Goal: Information Seeking & Learning: Find specific fact

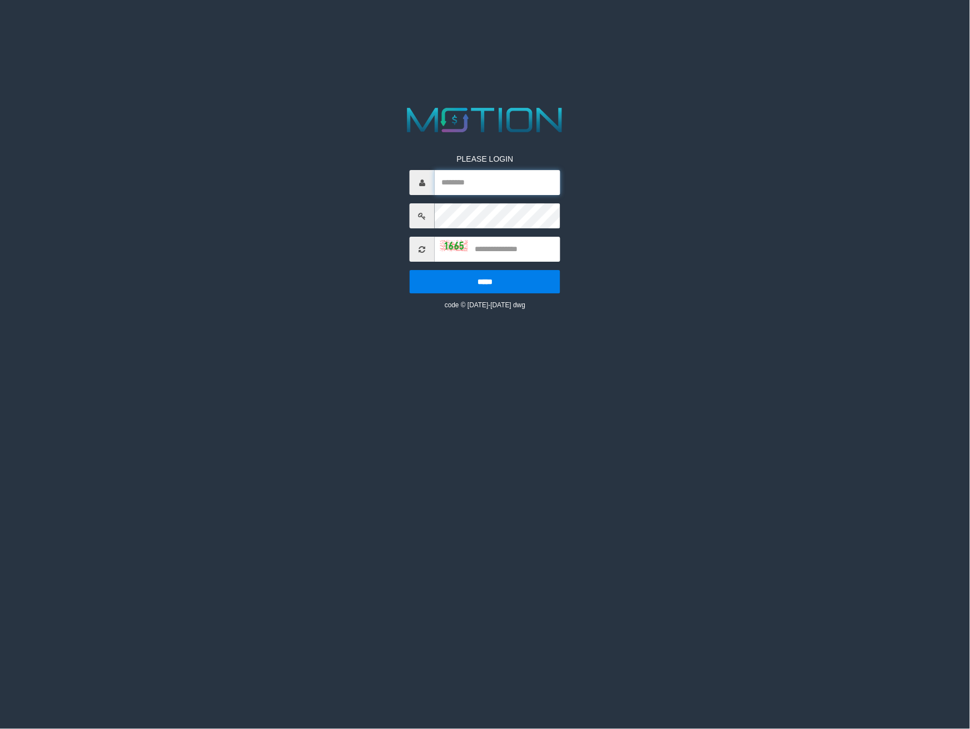
click at [484, 187] on input "text" at bounding box center [498, 182] width 126 height 25
type input "*********"
type input "****"
click at [410, 270] on input "*****" at bounding box center [485, 281] width 151 height 23
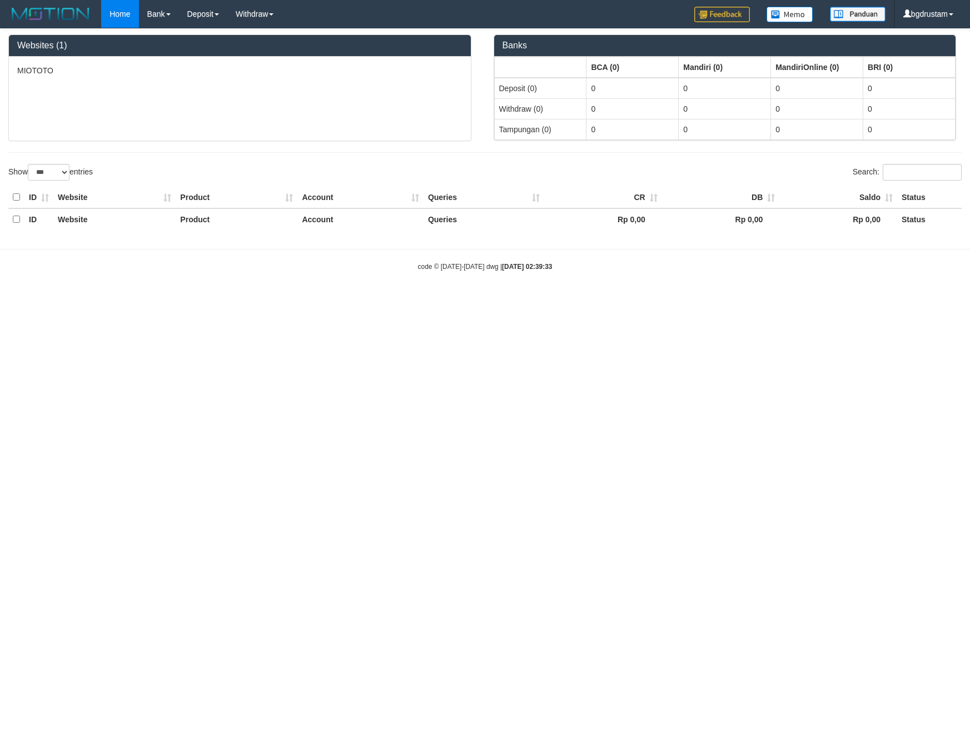
select select "***"
click at [201, 92] on link "PGA History" at bounding box center [224, 92] width 88 height 14
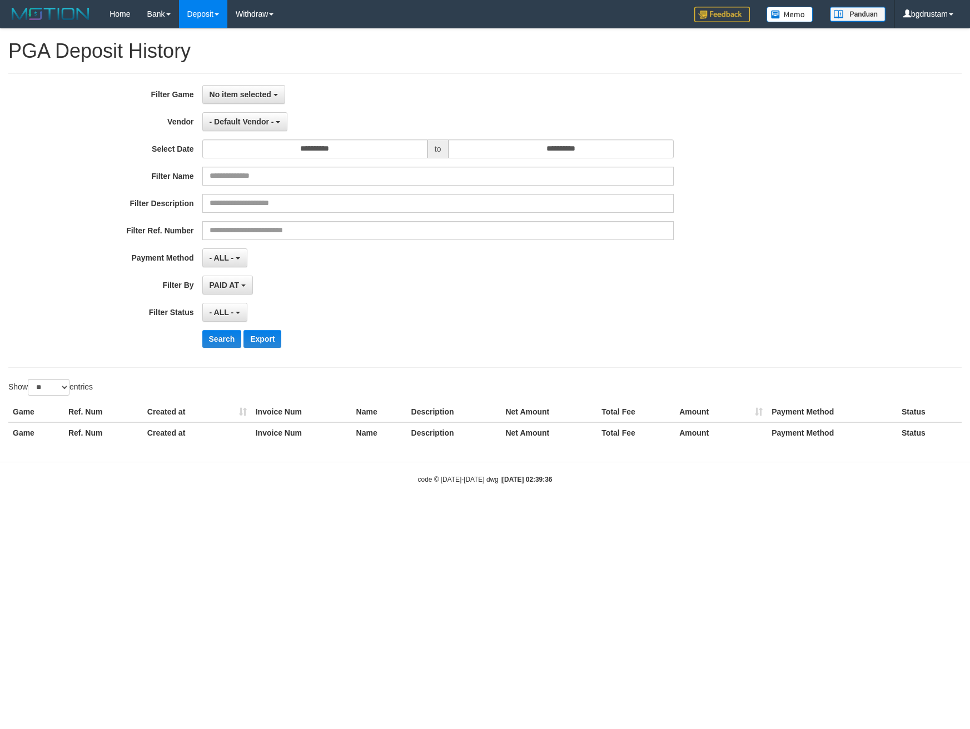
select select
select select "**"
click at [213, 91] on span "No item selected" at bounding box center [241, 94] width 62 height 9
click at [242, 153] on label "[ITOTO] MIOTOTO" at bounding box center [273, 151] width 141 height 17
select select "****"
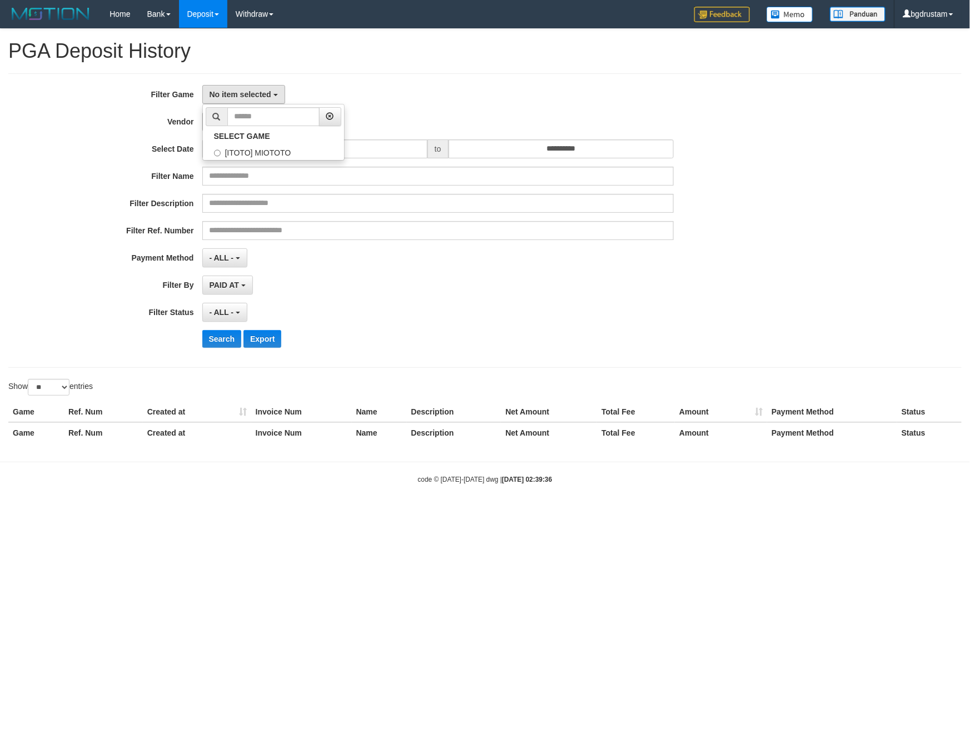
scroll to position [9, 0]
click at [266, 117] on span "- Default Vendor -" at bounding box center [242, 121] width 64 height 9
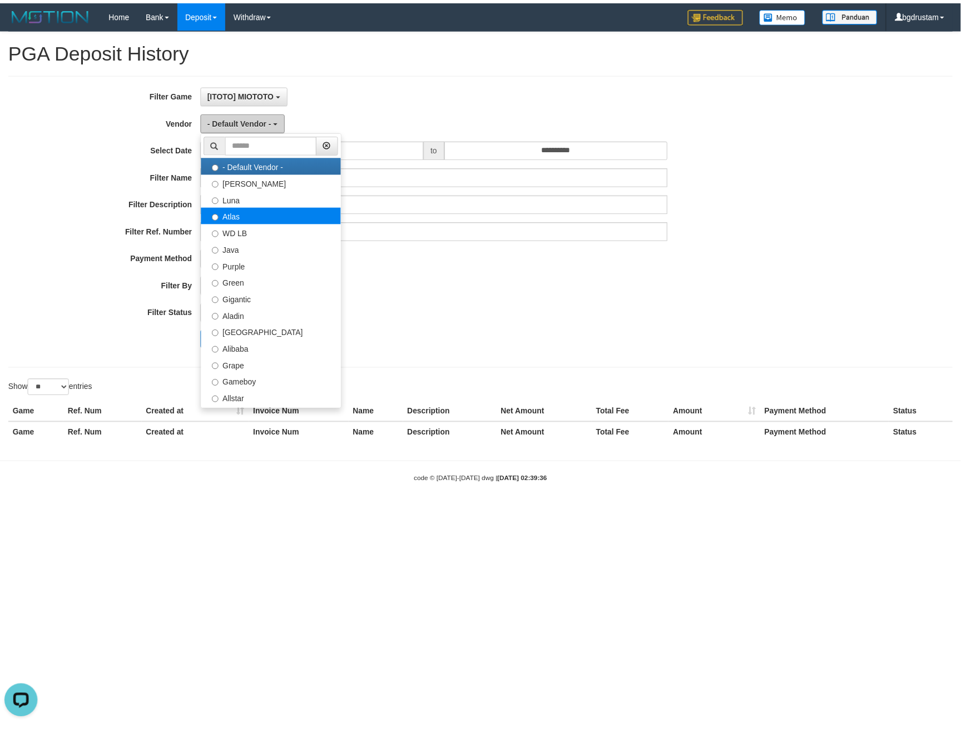
scroll to position [0, 0]
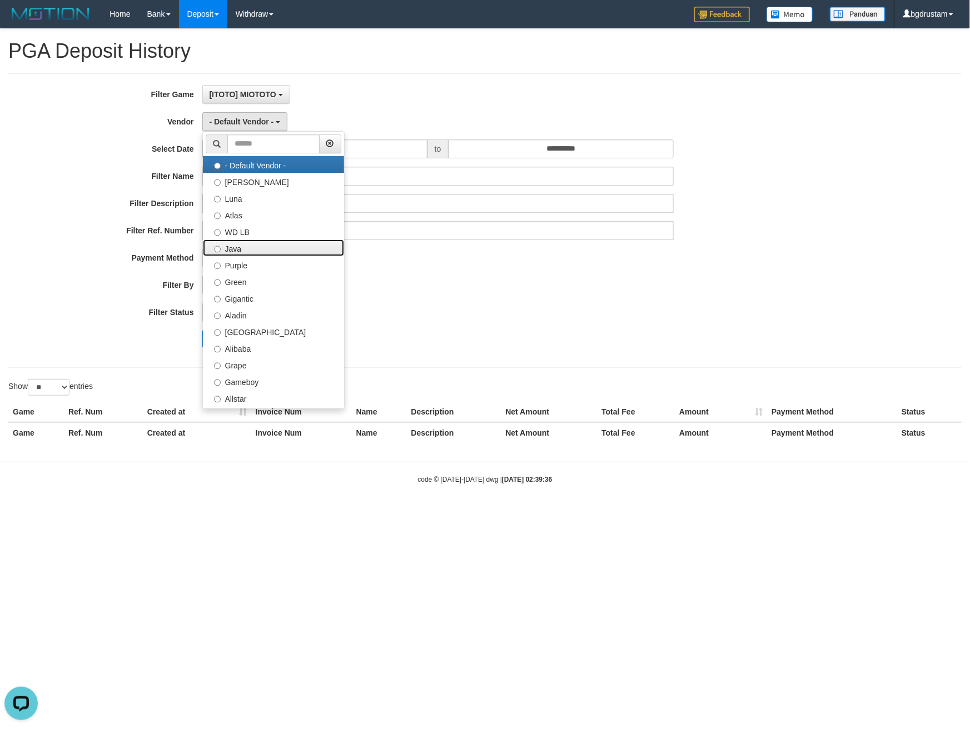
drag, startPoint x: 237, startPoint y: 249, endPoint x: 275, endPoint y: 218, distance: 49.0
click at [237, 248] on label "Java" at bounding box center [273, 248] width 141 height 17
select select "**********"
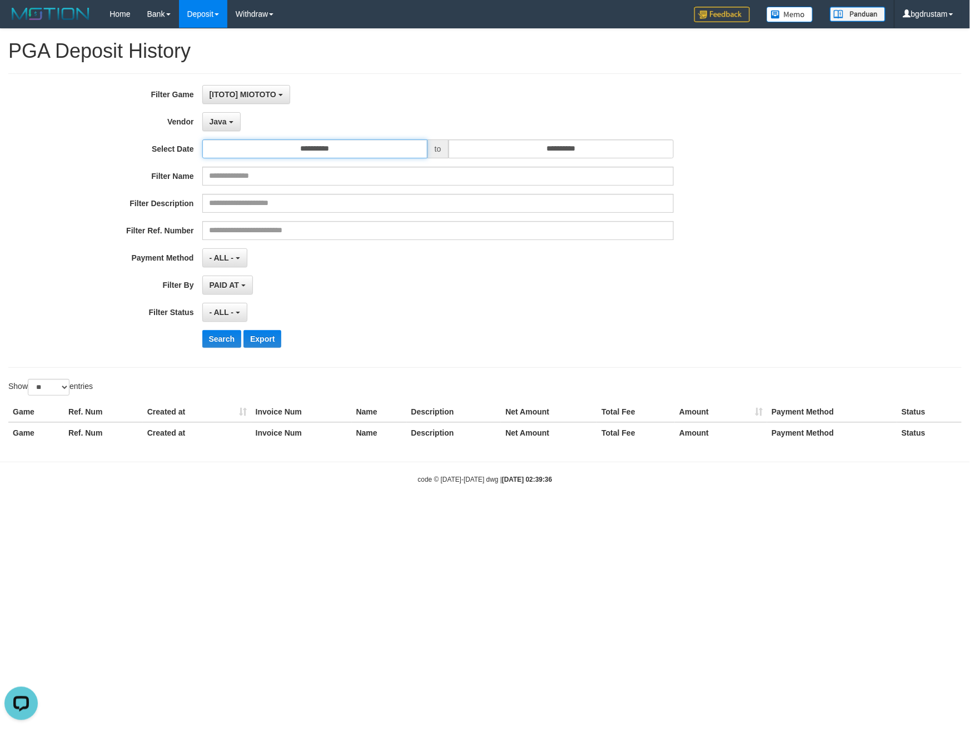
click at [336, 140] on input "**********" at bounding box center [314, 149] width 225 height 19
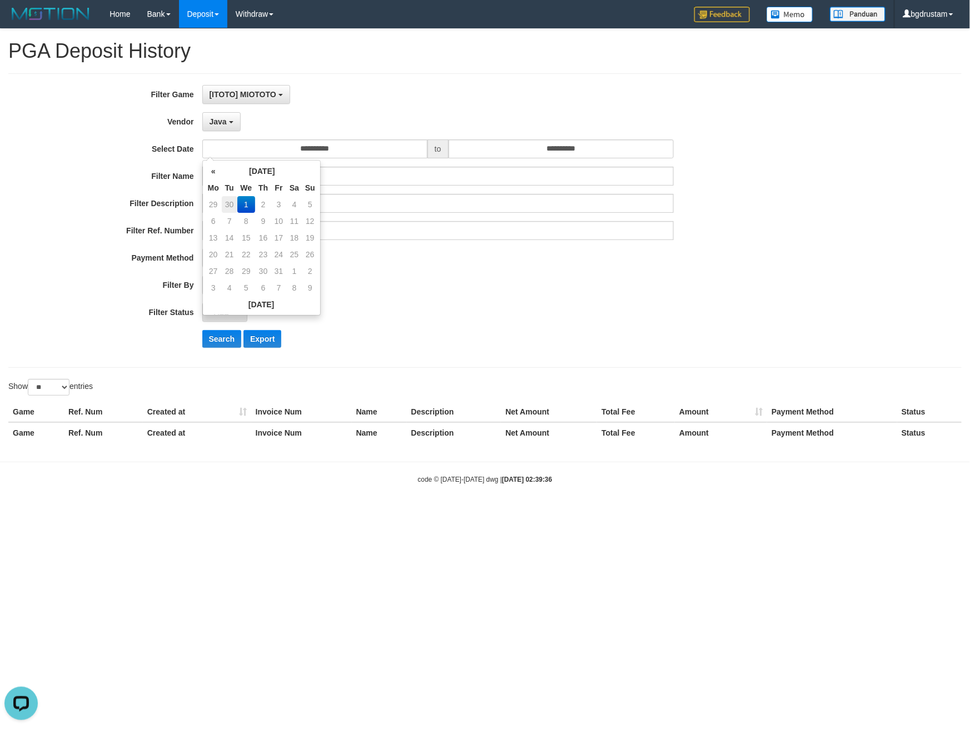
click at [226, 207] on td "30" at bounding box center [230, 204] width 16 height 17
type input "**********"
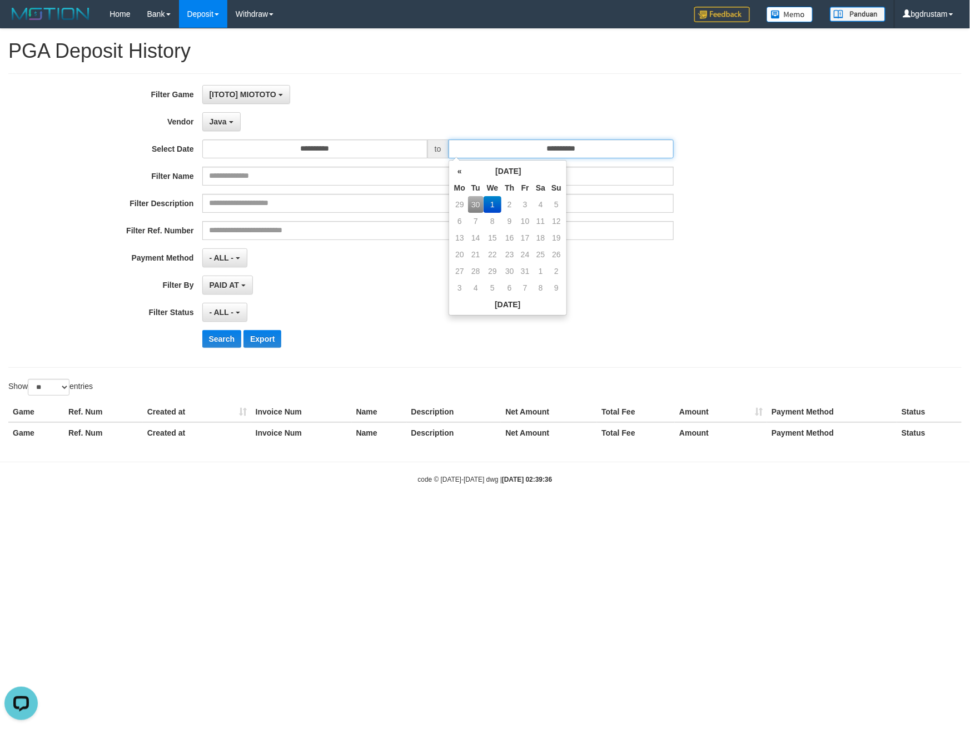
click at [493, 140] on input "**********" at bounding box center [561, 149] width 225 height 19
drag, startPoint x: 475, startPoint y: 204, endPoint x: 460, endPoint y: 107, distance: 98.0
click at [475, 203] on td "30" at bounding box center [476, 204] width 16 height 17
type input "**********"
click at [460, 96] on div "[ITOTO] MIOTOTO SELECT GAME [ITOTO] MIOTOTO" at bounding box center [437, 94] width 471 height 19
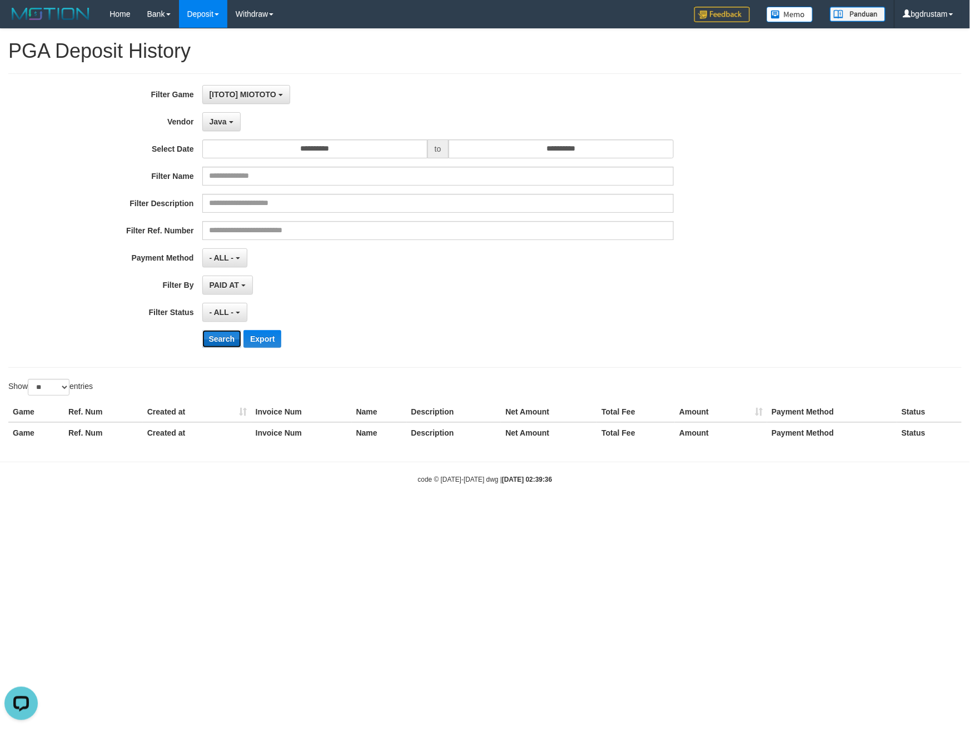
click at [215, 344] on button "Search" at bounding box center [221, 339] width 39 height 18
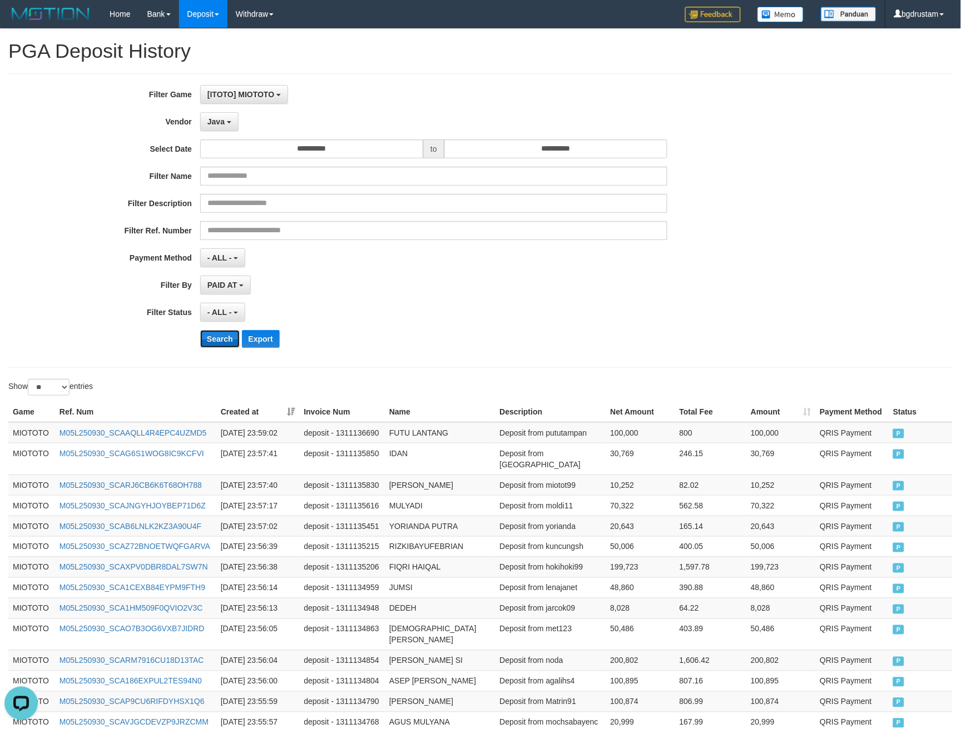
click at [220, 334] on button "Search" at bounding box center [219, 339] width 39 height 18
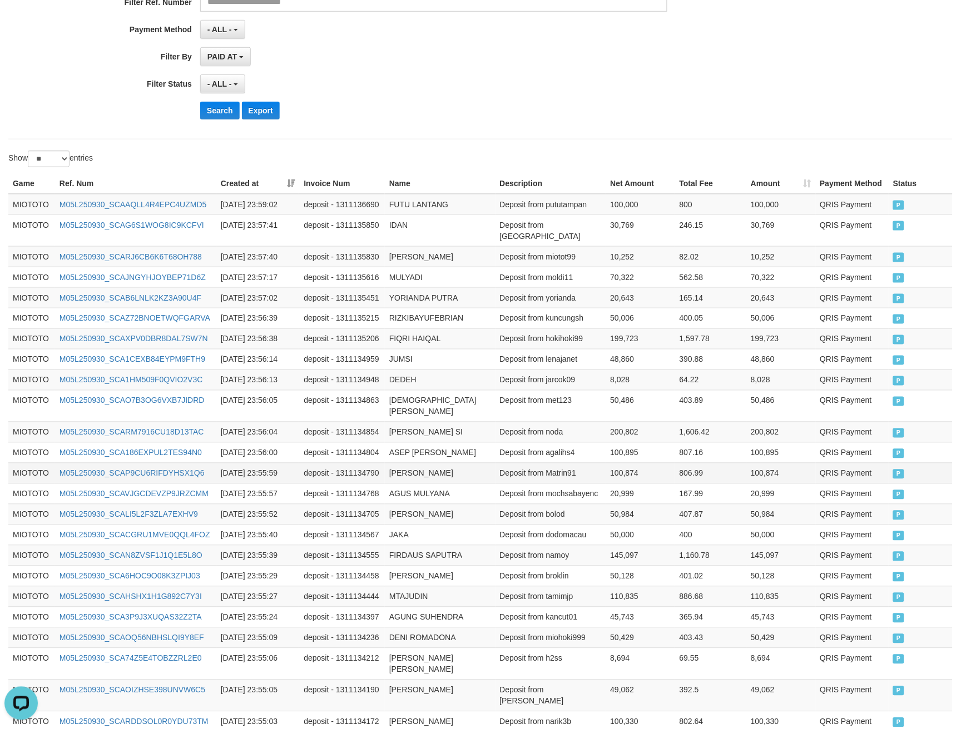
scroll to position [319, 0]
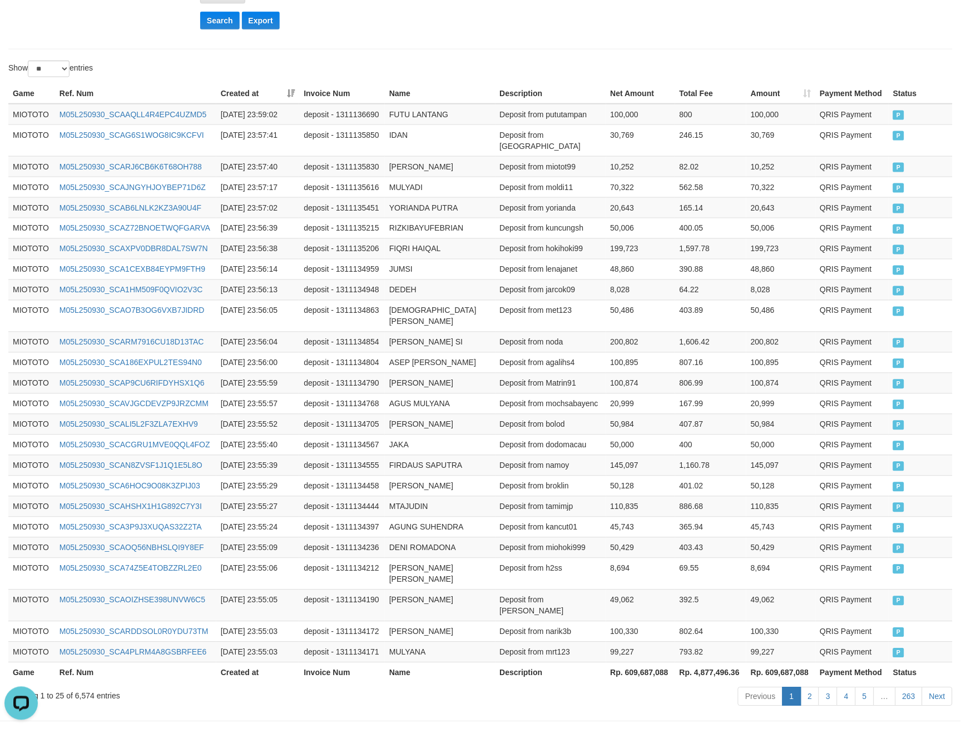
click at [771, 663] on th "Rp. 609,687,088" at bounding box center [780, 673] width 69 height 21
copy th "609,687,088"
click at [90, 687] on div "Showing 1 to 25 of 6,574 entries" at bounding box center [200, 695] width 384 height 16
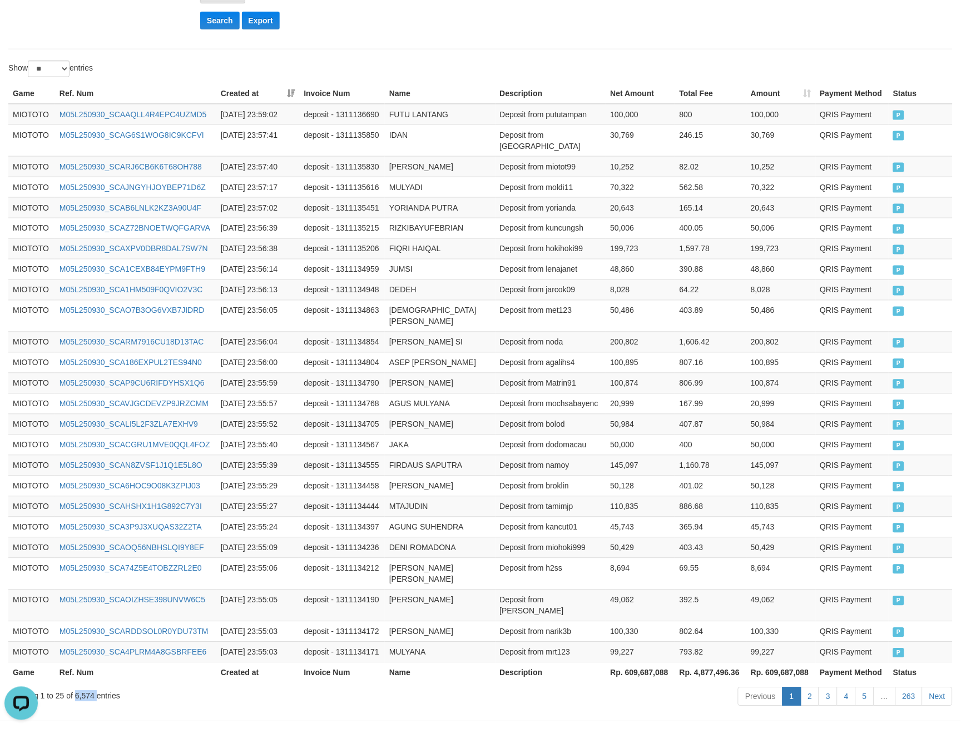
copy div "6,574"
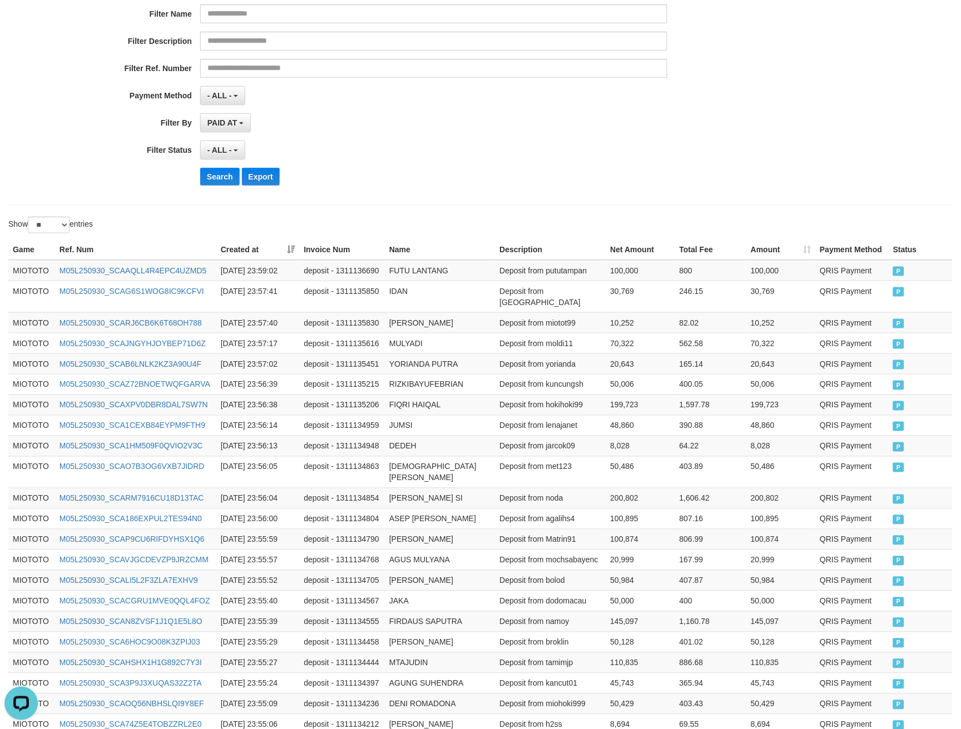
scroll to position [9, 0]
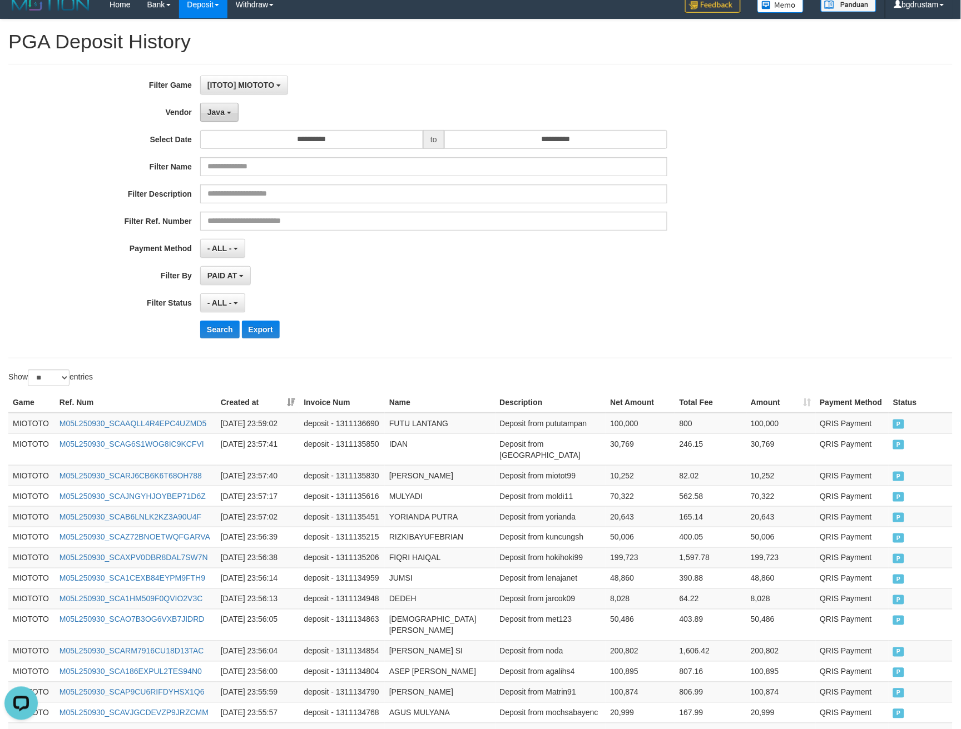
click at [221, 114] on span "Java" at bounding box center [215, 112] width 17 height 9
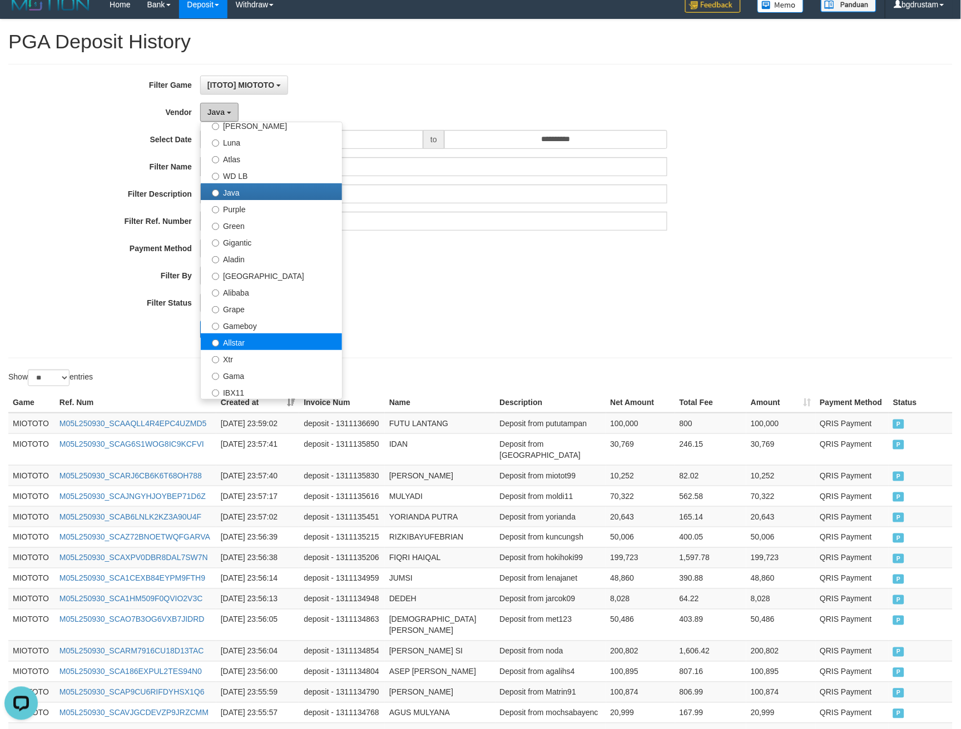
scroll to position [123, 0]
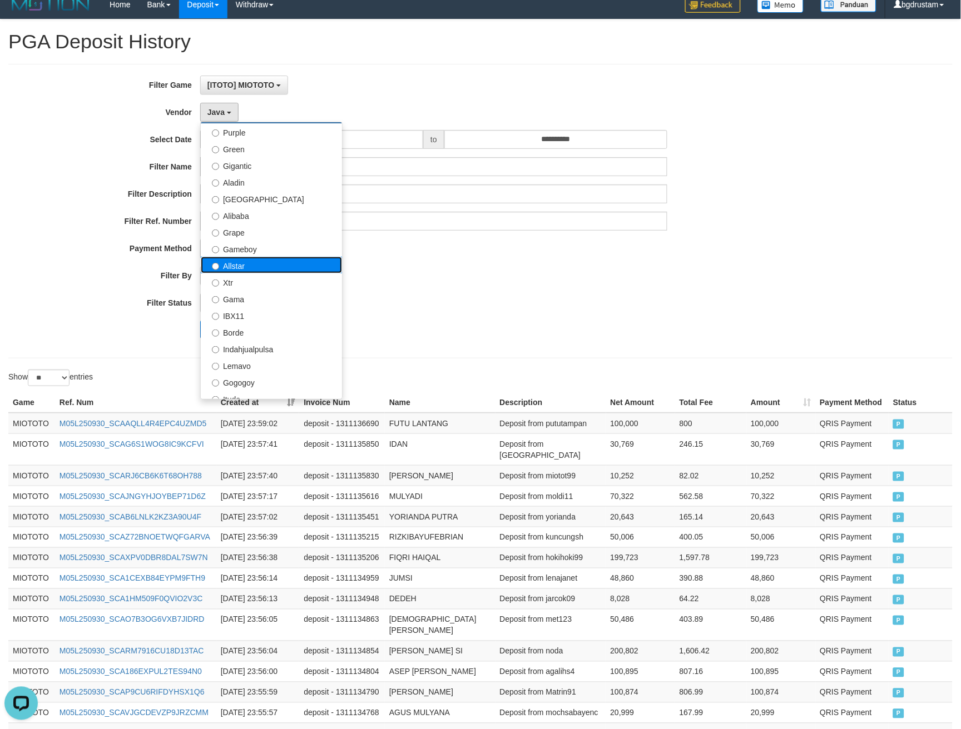
click at [235, 265] on label "Allstar" at bounding box center [271, 265] width 141 height 17
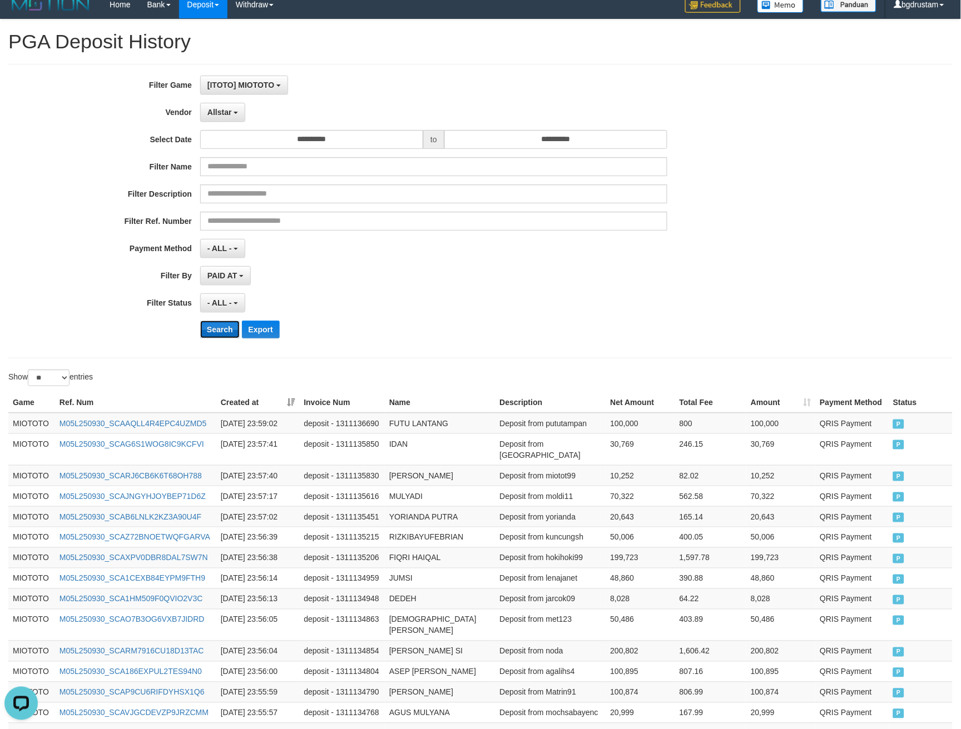
drag, startPoint x: 213, startPoint y: 325, endPoint x: 182, endPoint y: 334, distance: 31.7
click at [213, 326] on button "Search" at bounding box center [219, 330] width 39 height 18
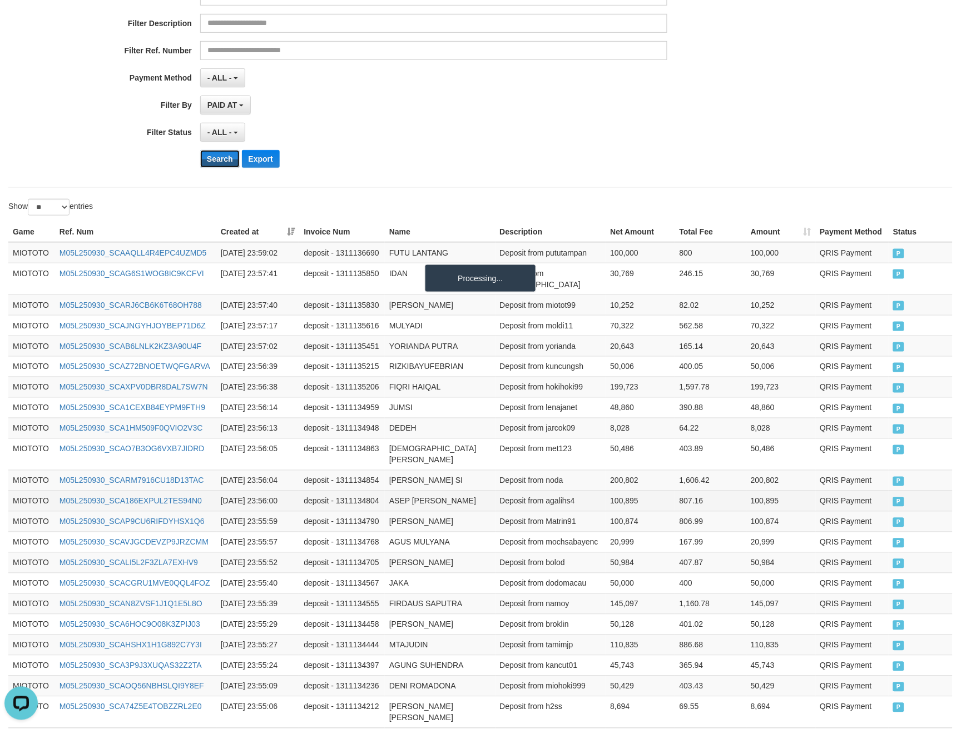
scroll to position [319, 0]
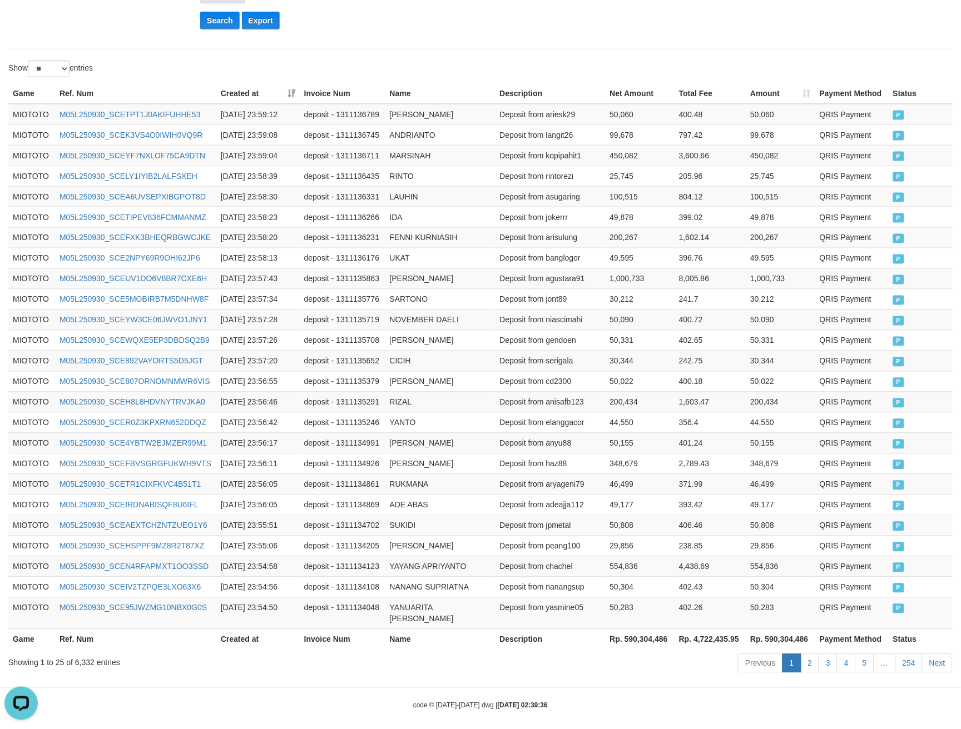
click at [780, 629] on th "Rp. 590,304,486" at bounding box center [780, 639] width 69 height 21
copy th "590,304,486"
click at [75, 653] on div "Showing 1 to 25 of 6,332 entries" at bounding box center [200, 661] width 384 height 16
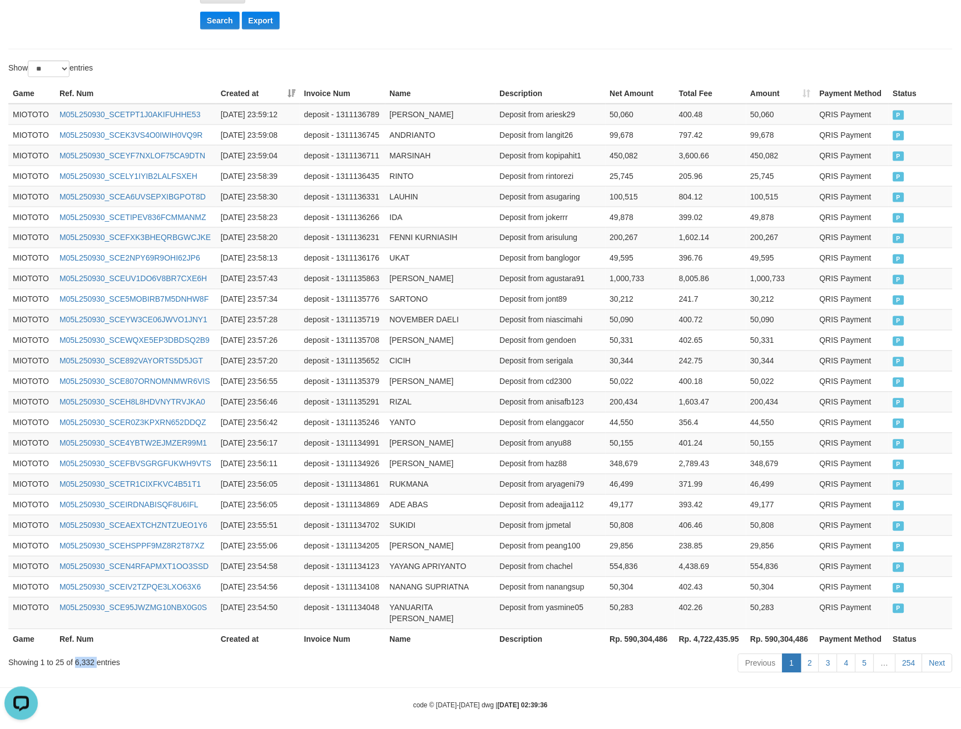
copy div "6,332"
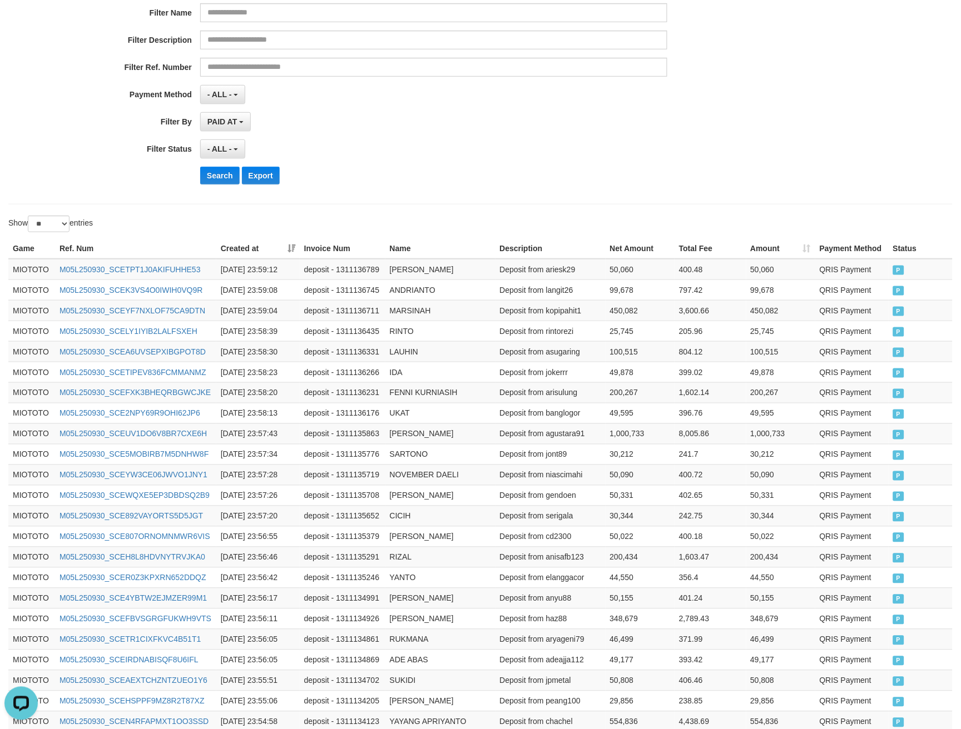
scroll to position [9, 0]
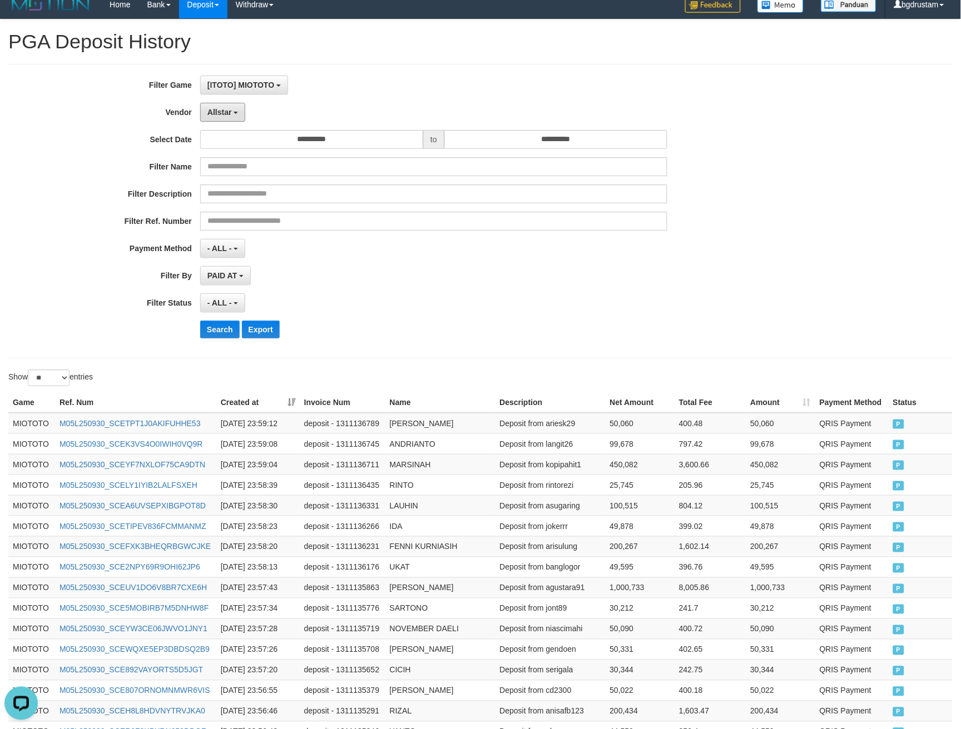
drag, startPoint x: 216, startPoint y: 115, endPoint x: 245, endPoint y: 155, distance: 48.9
click at [216, 115] on span "Allstar" at bounding box center [219, 112] width 24 height 9
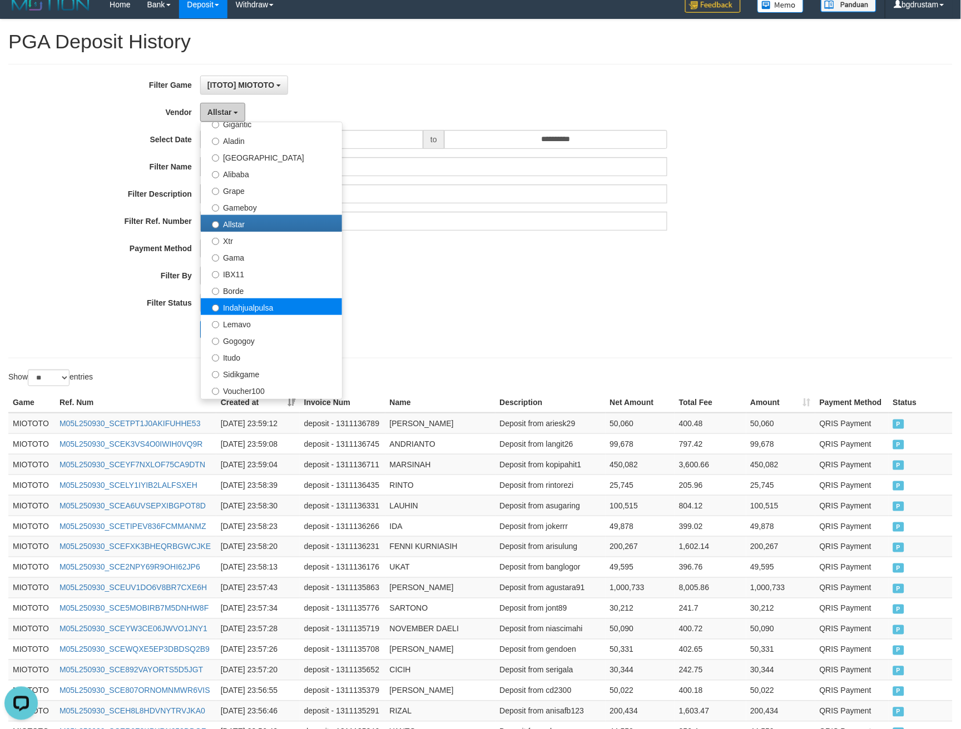
scroll to position [309, 0]
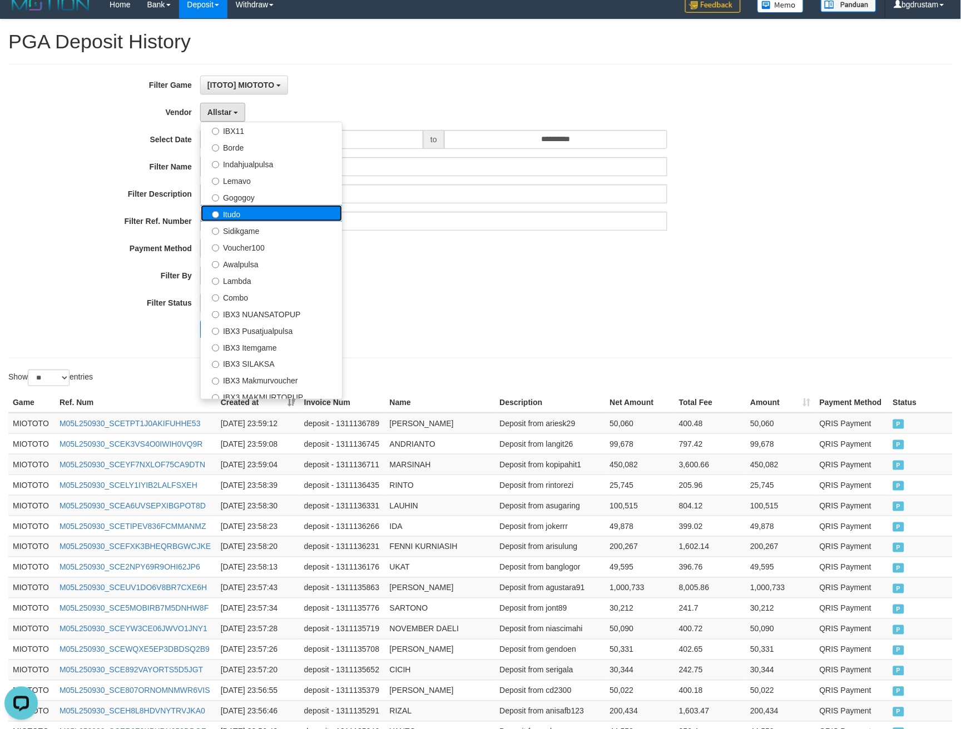
click at [241, 215] on label "Itudo" at bounding box center [271, 213] width 141 height 17
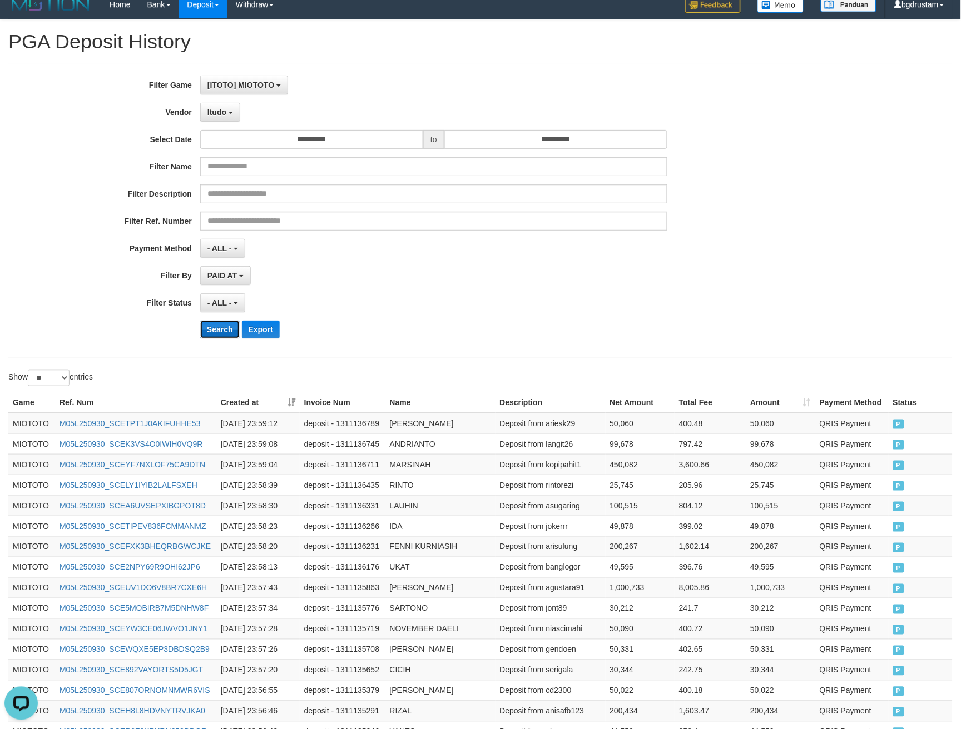
drag, startPoint x: 210, startPoint y: 328, endPoint x: 208, endPoint y: 337, distance: 9.0
click at [208, 330] on button "Search" at bounding box center [219, 330] width 39 height 18
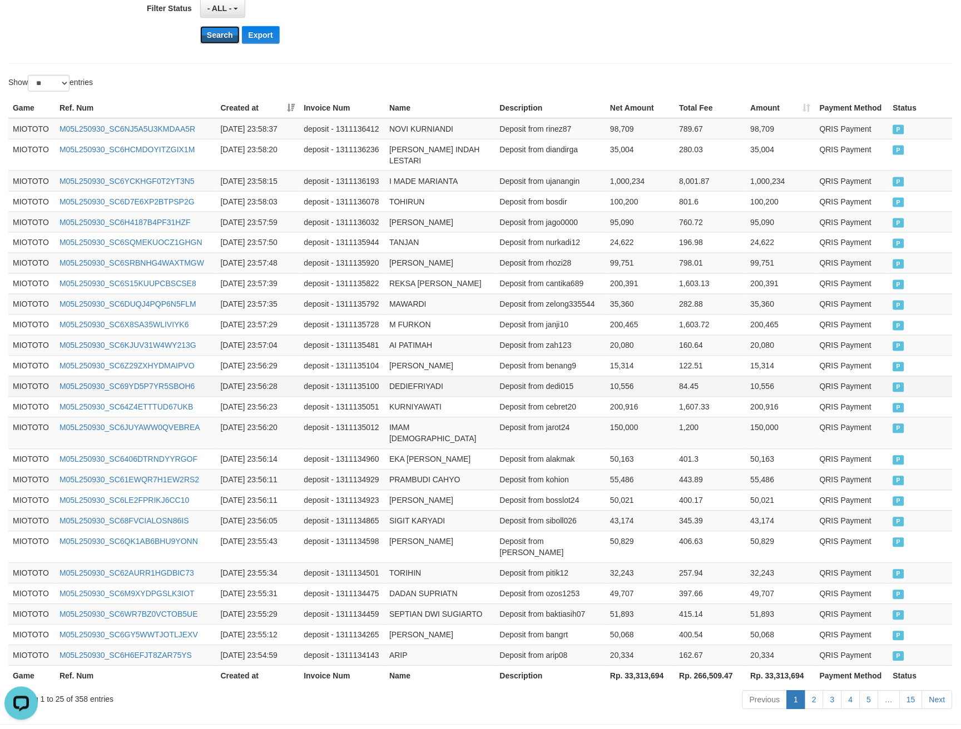
scroll to position [319, 0]
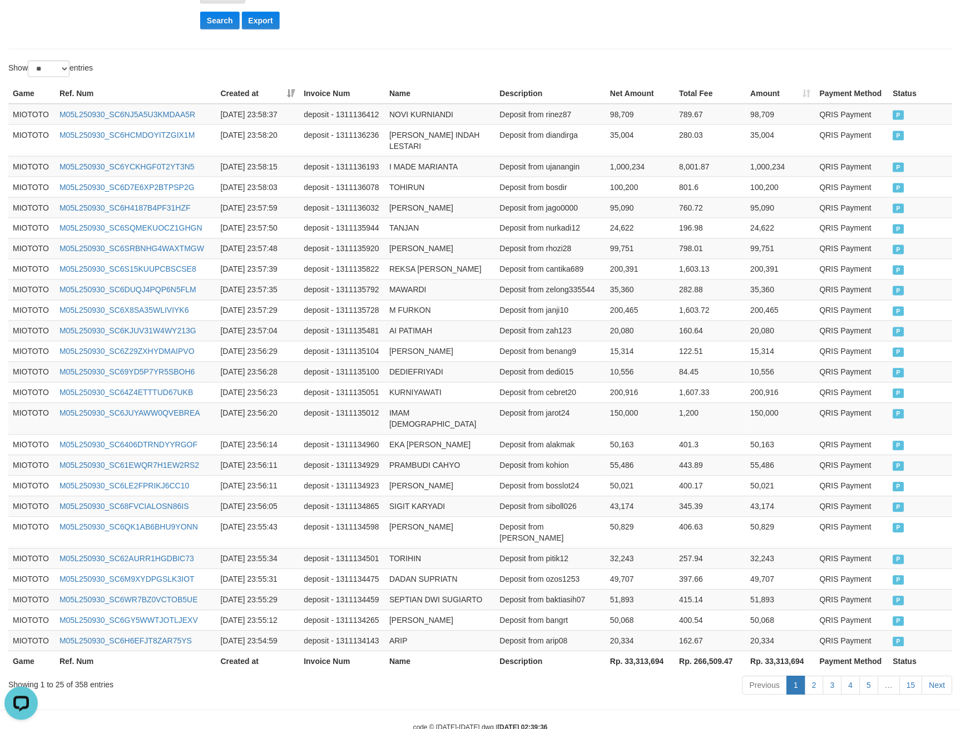
click at [784, 652] on th "Rp. 33,313,694" at bounding box center [780, 662] width 69 height 21
copy th "33,313,694"
click at [76, 675] on div "Showing 1 to 25 of 358 entries" at bounding box center [200, 683] width 384 height 16
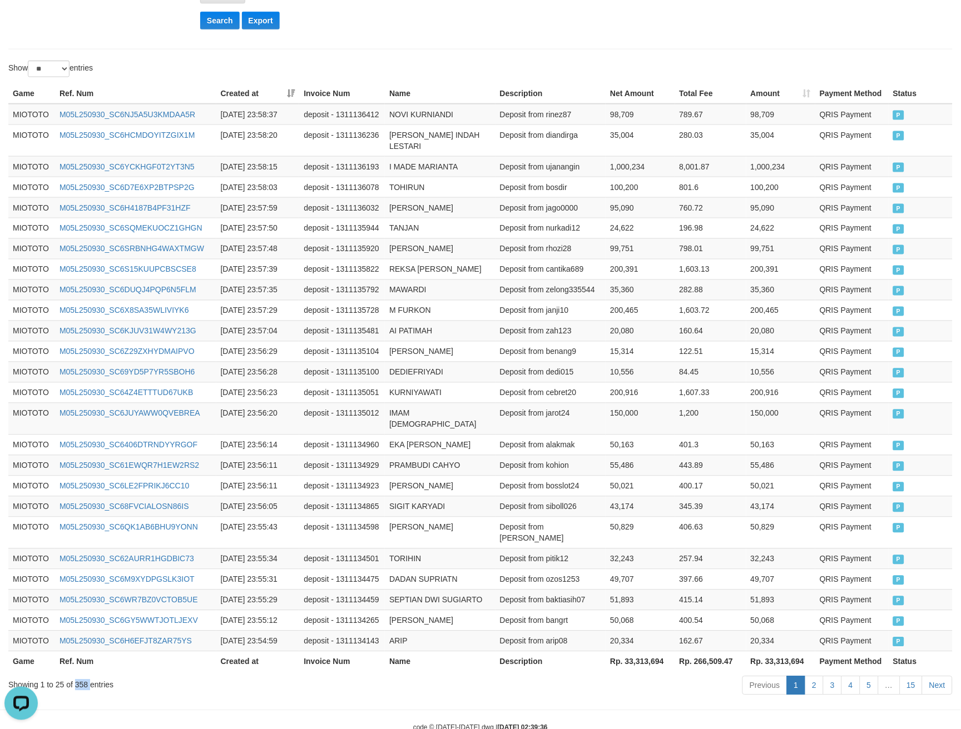
copy div "358"
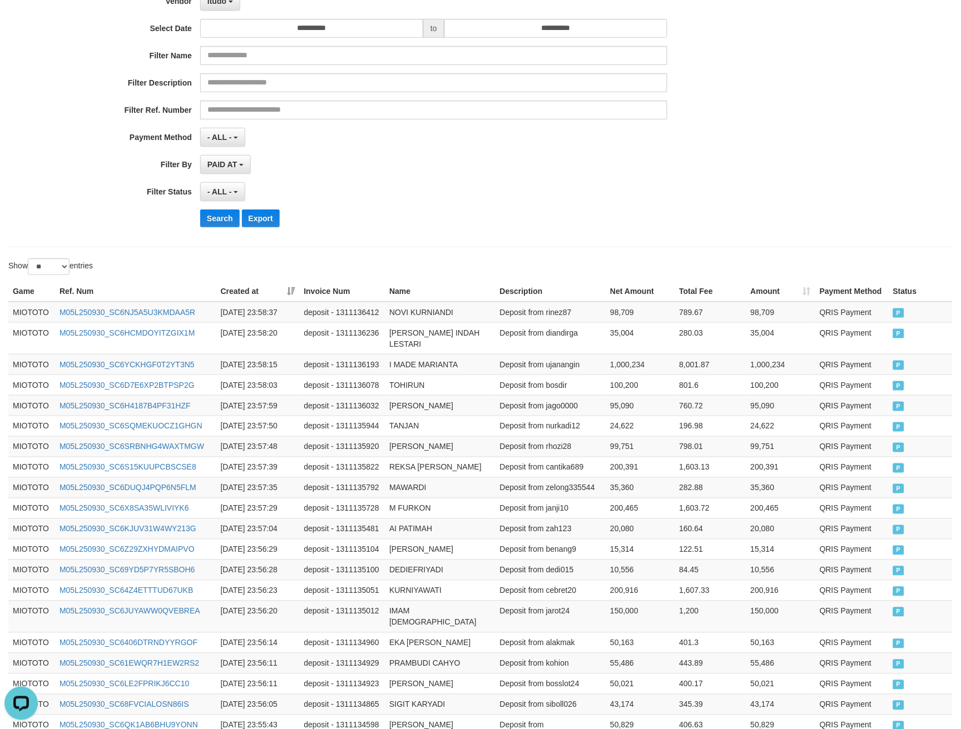
scroll to position [0, 0]
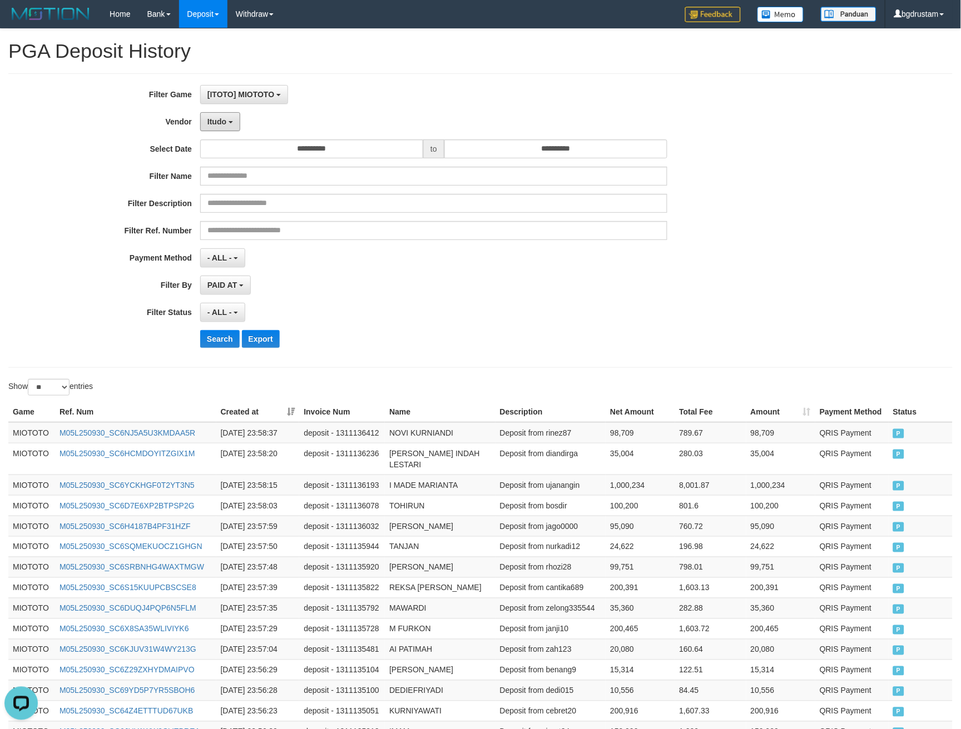
drag, startPoint x: 222, startPoint y: 118, endPoint x: 269, endPoint y: 181, distance: 77.8
click at [222, 118] on span "Itudo" at bounding box center [216, 121] width 19 height 9
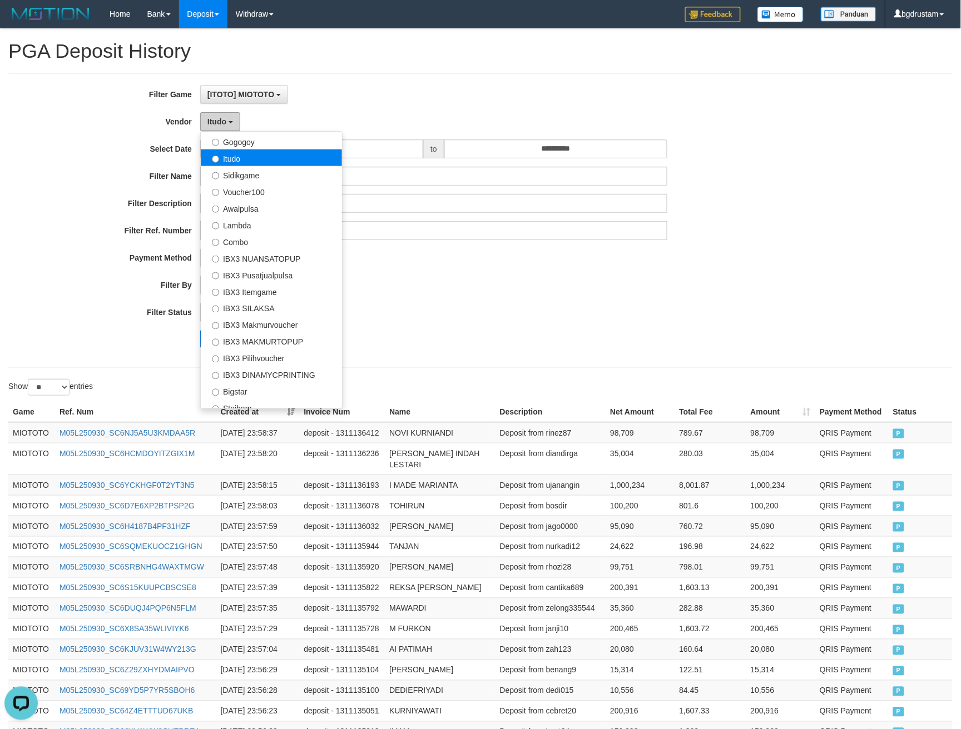
scroll to position [352, 0]
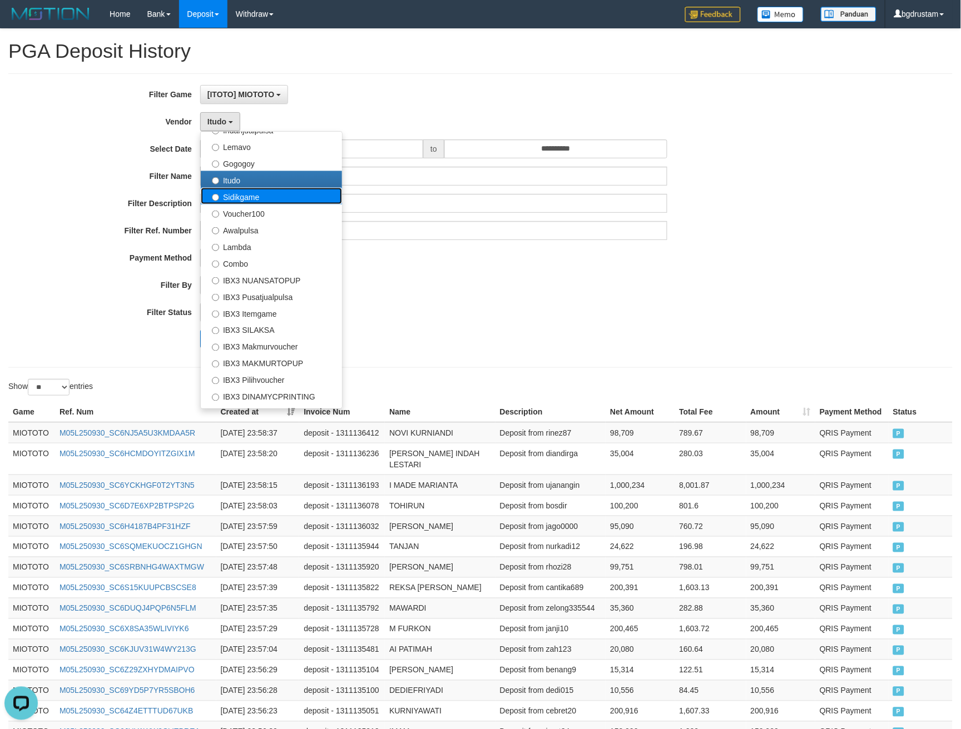
click at [243, 190] on label "Sidikgame" at bounding box center [271, 196] width 141 height 17
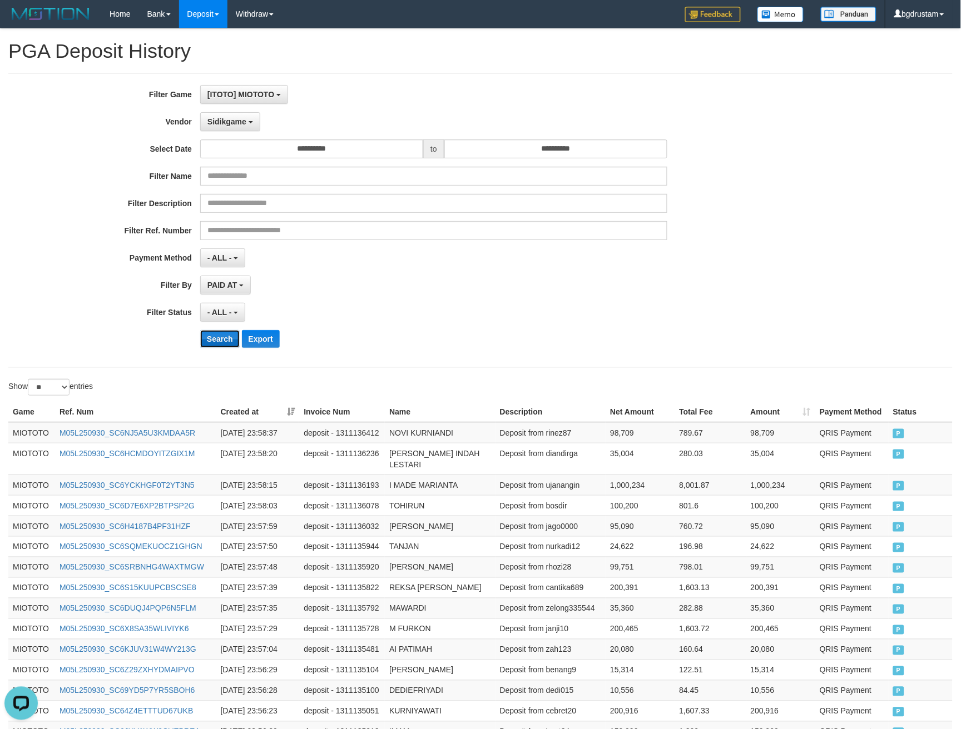
click at [210, 347] on button "Search" at bounding box center [219, 339] width 39 height 18
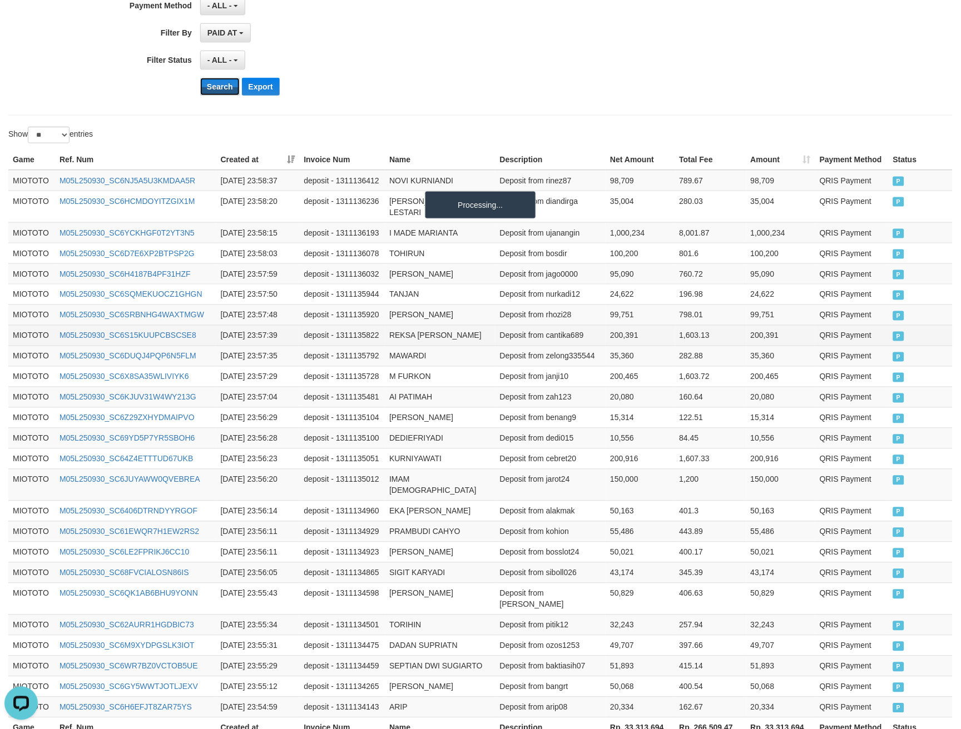
scroll to position [319, 0]
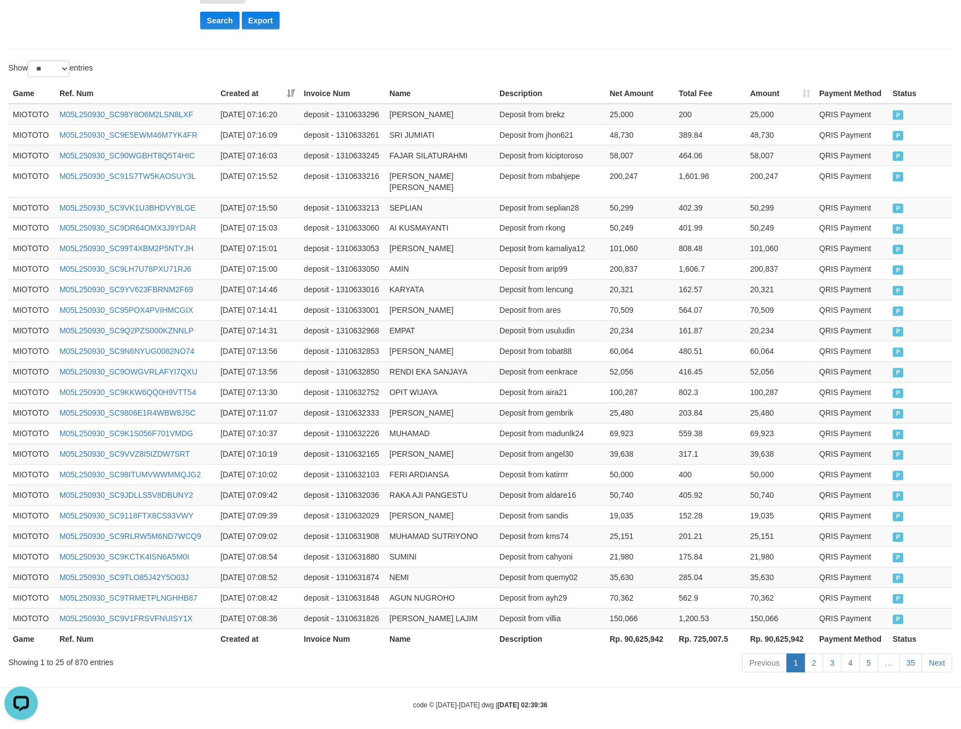
click at [785, 629] on th "Rp. 90,625,942" at bounding box center [779, 639] width 69 height 21
copy th "90,625,942"
click at [73, 653] on div "Showing 1 to 25 of 870 entries" at bounding box center [200, 661] width 384 height 16
click at [78, 653] on div "Showing 1 to 25 of 870 entries" at bounding box center [200, 661] width 384 height 16
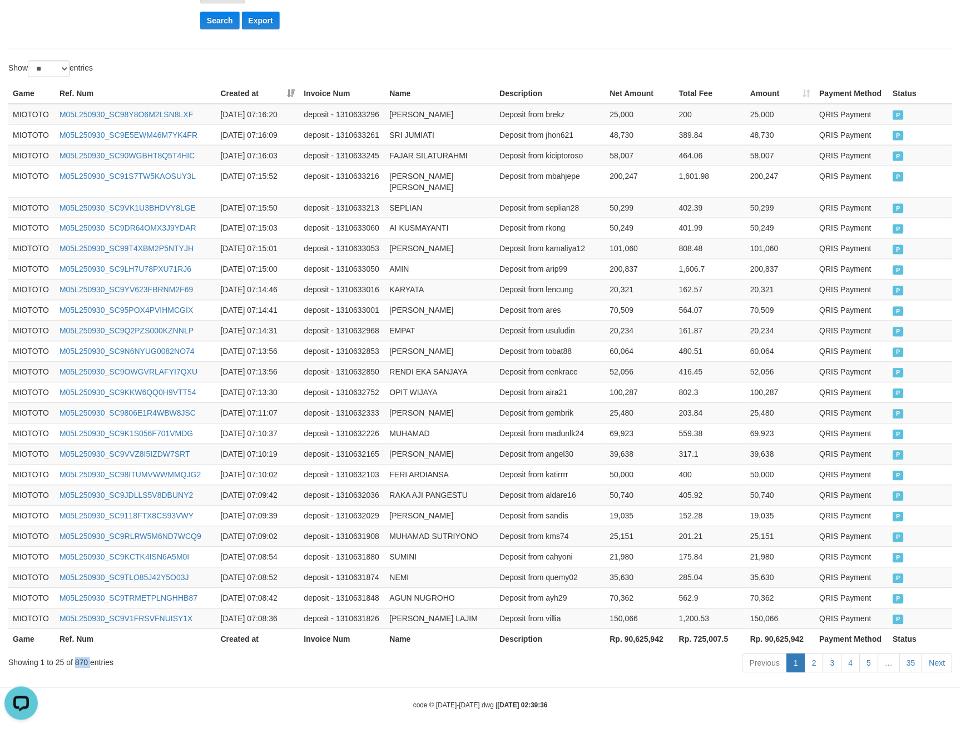
drag, startPoint x: 78, startPoint y: 649, endPoint x: 71, endPoint y: 659, distance: 12.3
click at [80, 653] on div "Showing 1 to 25 of 870 entries" at bounding box center [200, 661] width 384 height 16
copy div "870"
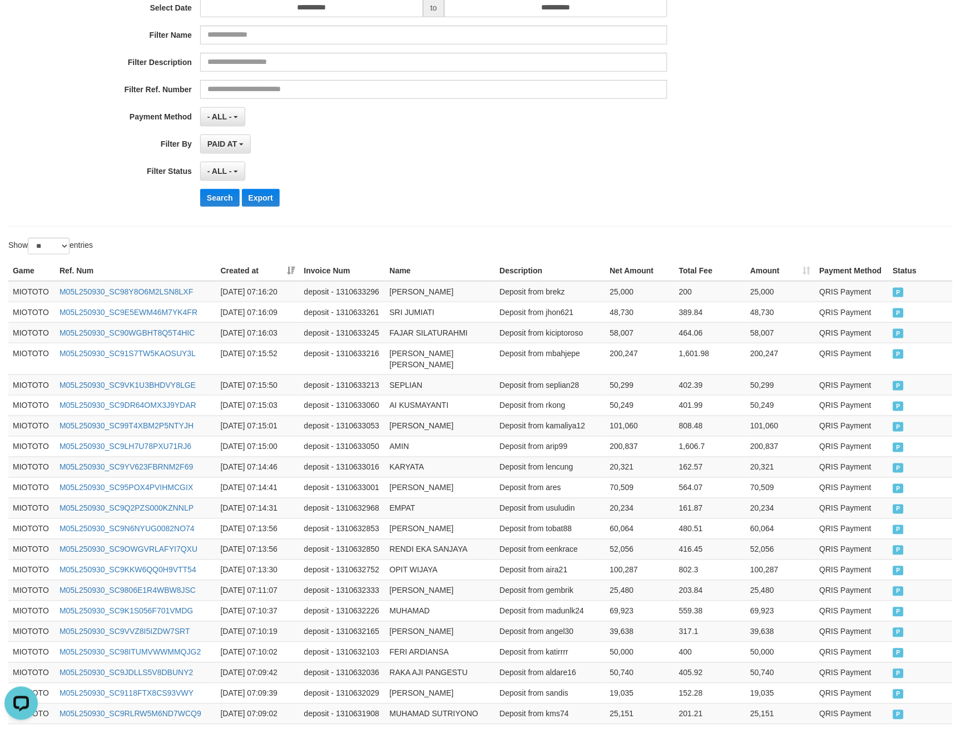
scroll to position [9, 0]
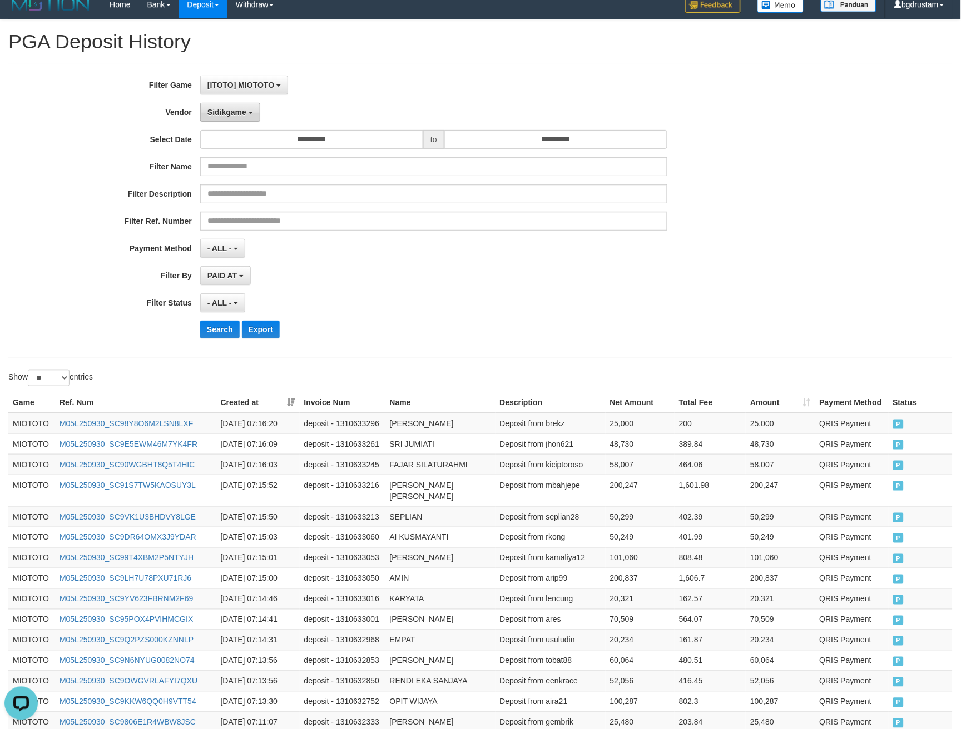
click at [232, 114] on span "Sidikgame" at bounding box center [226, 112] width 39 height 9
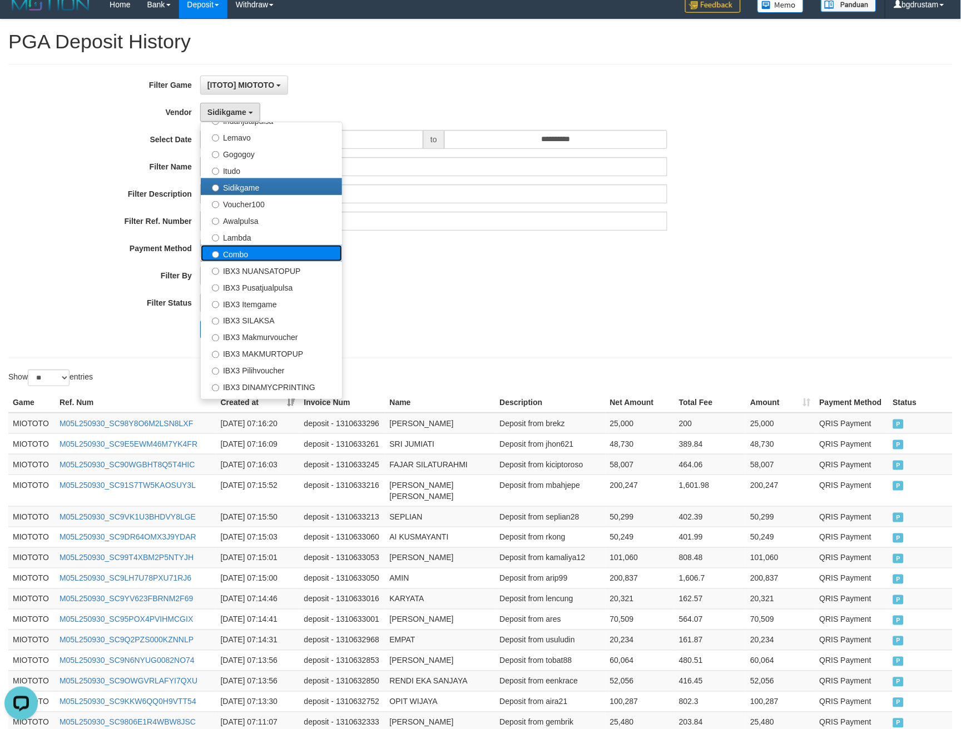
click at [248, 246] on label "Combo" at bounding box center [271, 253] width 141 height 17
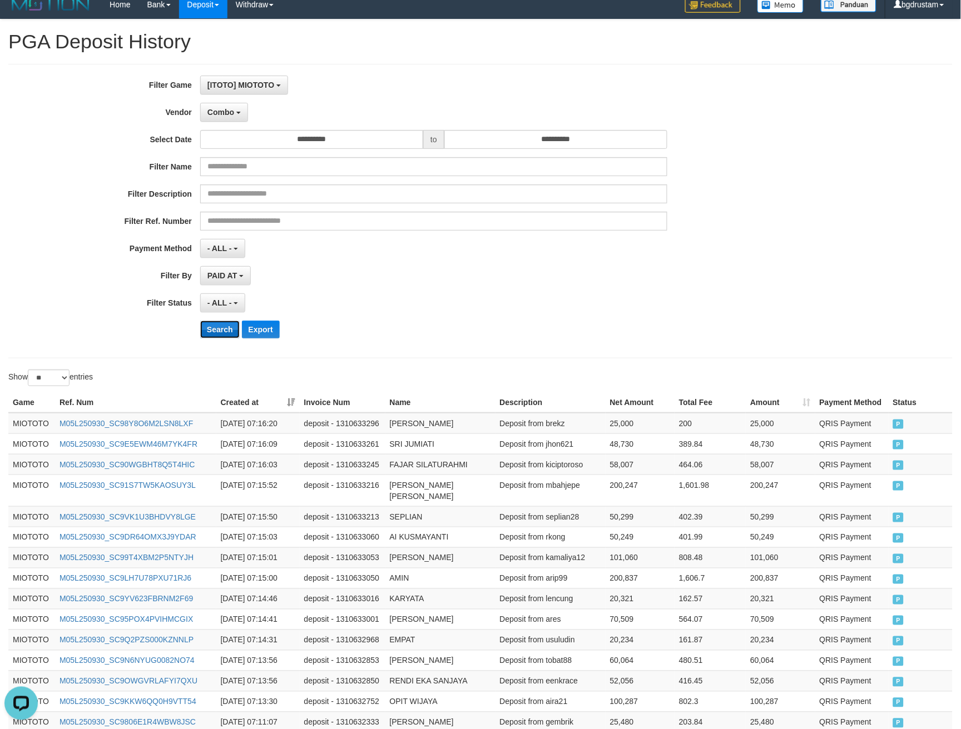
click at [210, 325] on button "Search" at bounding box center [219, 330] width 39 height 18
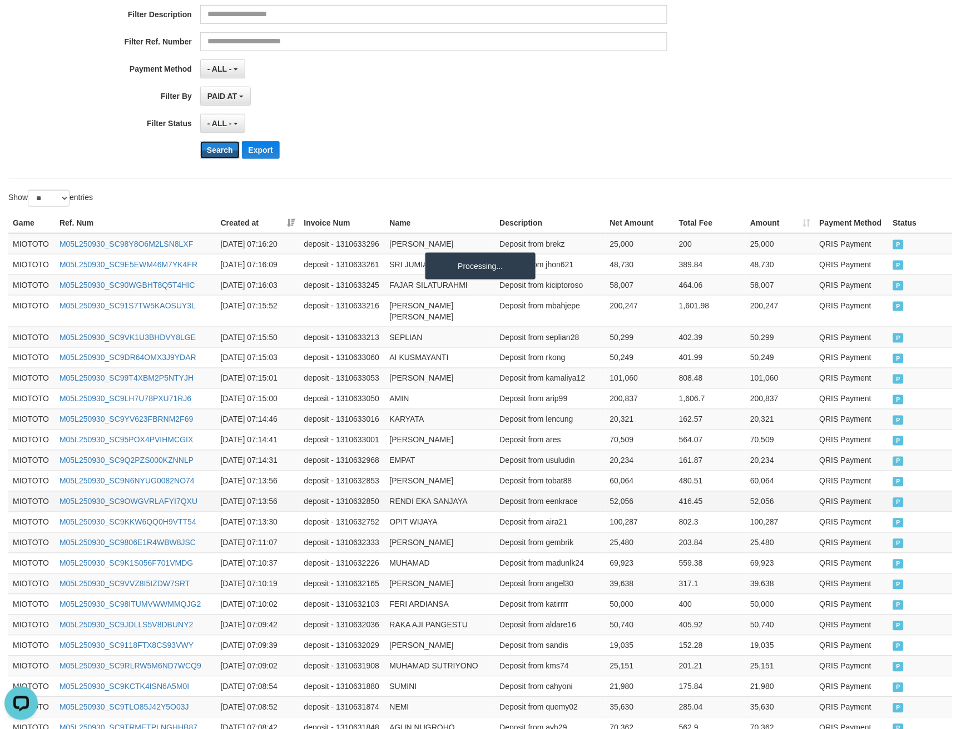
scroll to position [319, 0]
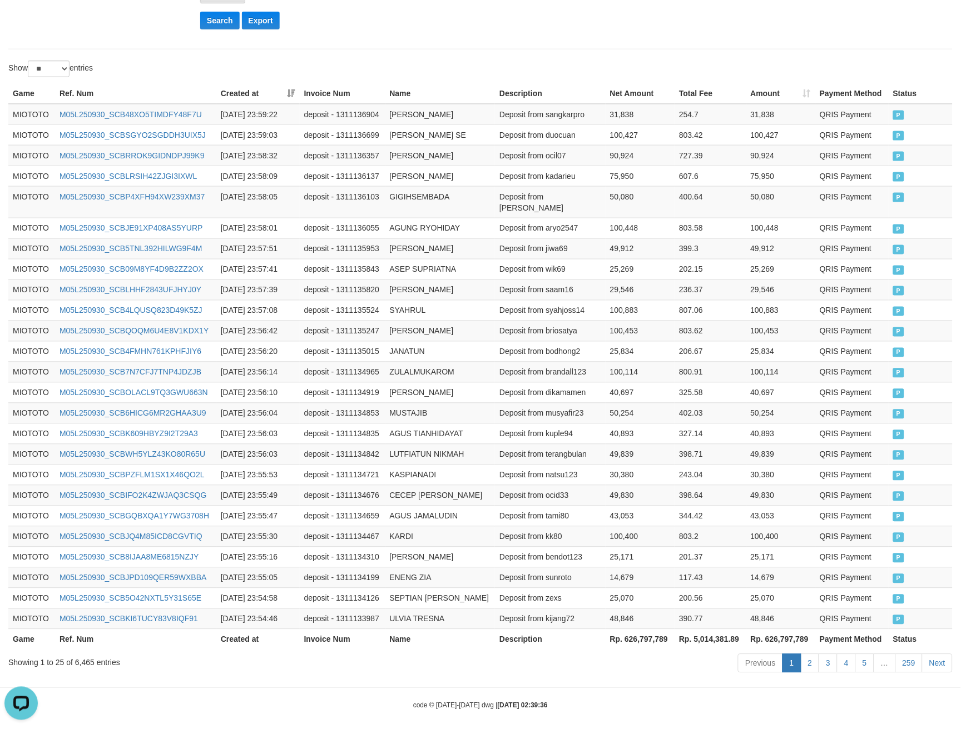
click at [773, 632] on th "Rp. 626,797,789" at bounding box center [780, 639] width 69 height 21
copy th "626,797,789"
click at [86, 653] on div "Showing 1 to 25 of 6,465 entries" at bounding box center [200, 661] width 384 height 16
drag, startPoint x: 86, startPoint y: 653, endPoint x: 364, endPoint y: 665, distance: 278.2
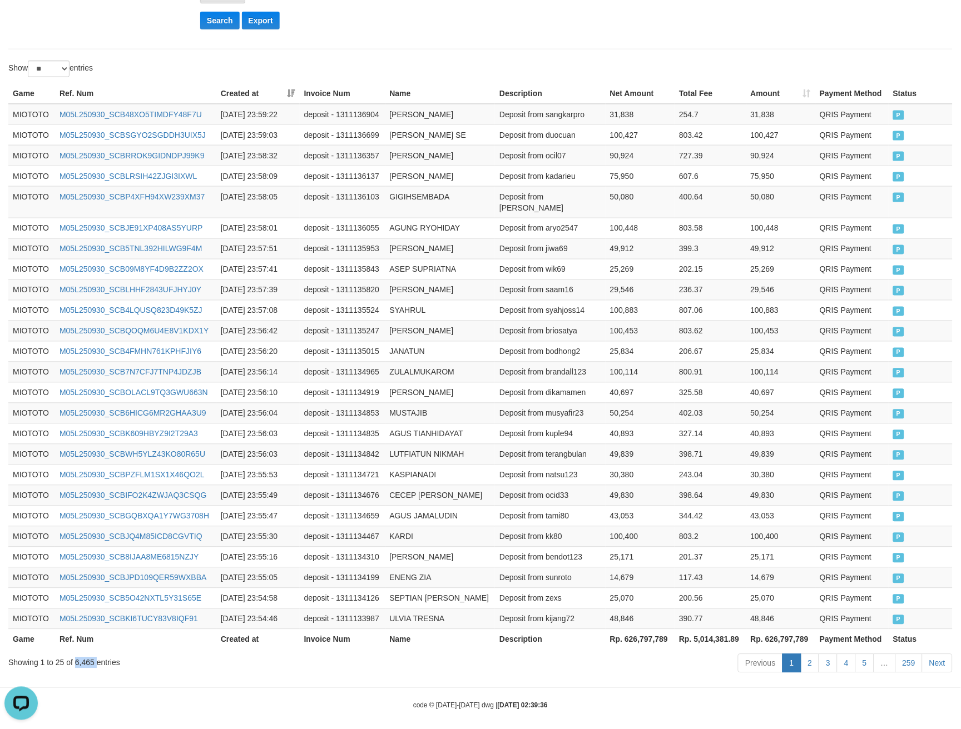
click at [86, 653] on div "Showing 1 to 25 of 6,465 entries" at bounding box center [200, 661] width 384 height 16
copy div "6,465"
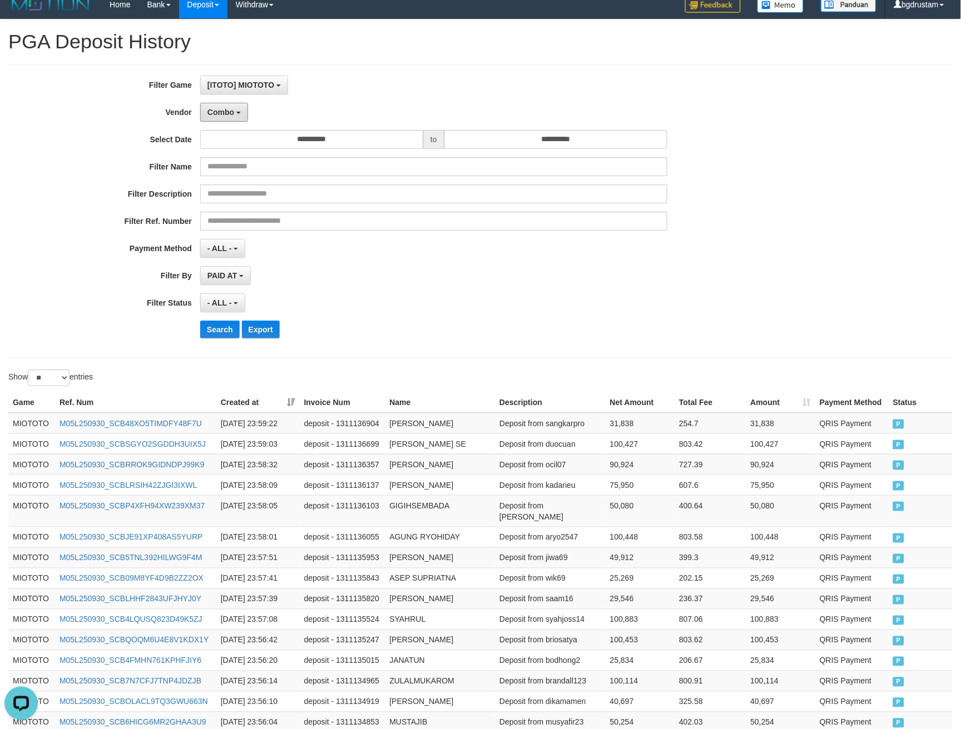
drag, startPoint x: 225, startPoint y: 113, endPoint x: 230, endPoint y: 127, distance: 14.2
click at [225, 113] on span "Combo" at bounding box center [220, 112] width 27 height 9
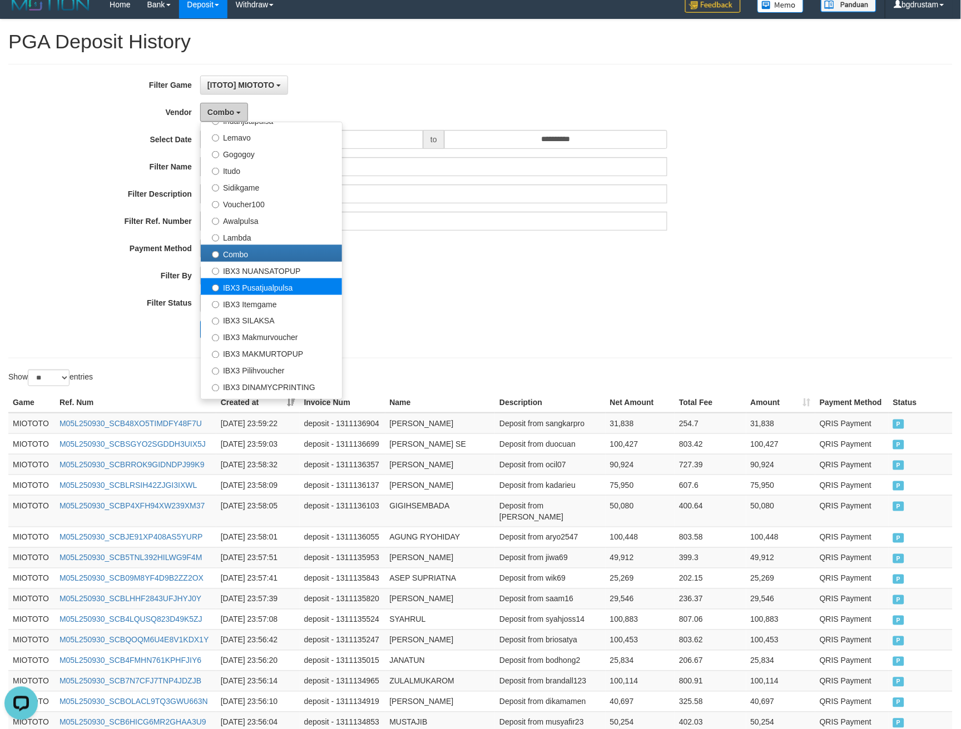
scroll to position [414, 0]
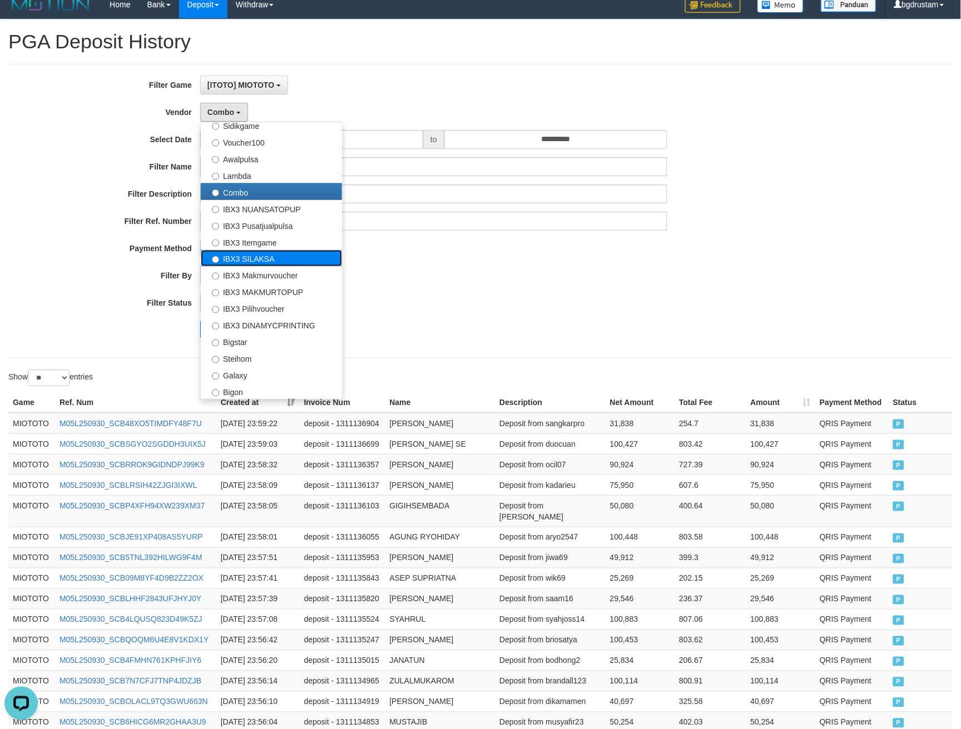
click at [247, 255] on label "IBX3 SILAKSA" at bounding box center [271, 258] width 141 height 17
select select "**********"
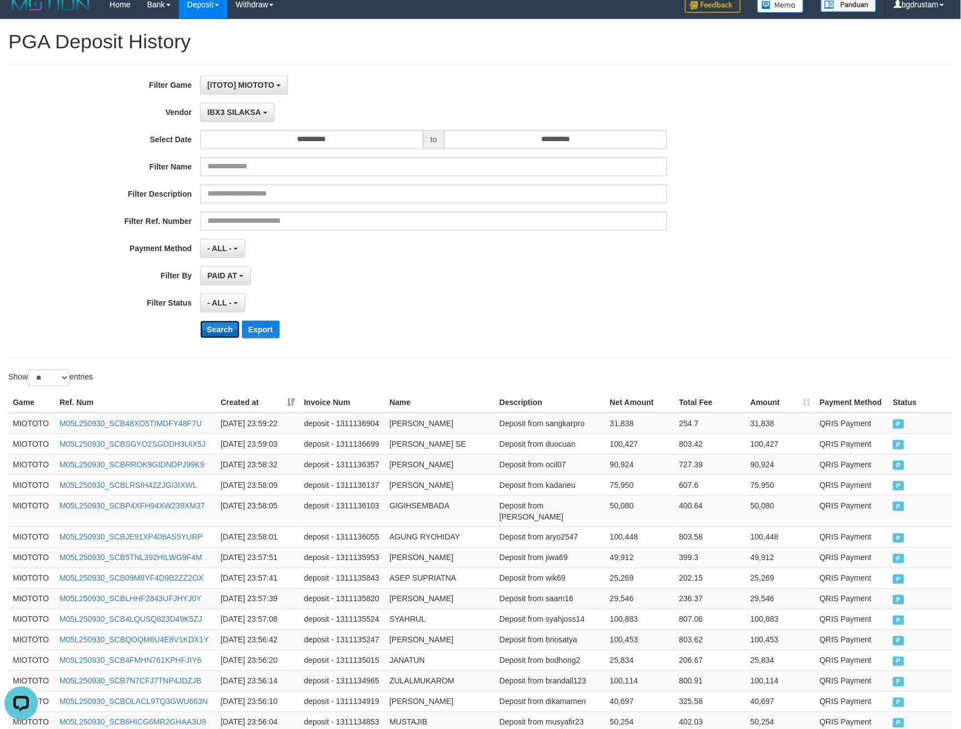
click at [216, 330] on button "Search" at bounding box center [219, 330] width 39 height 18
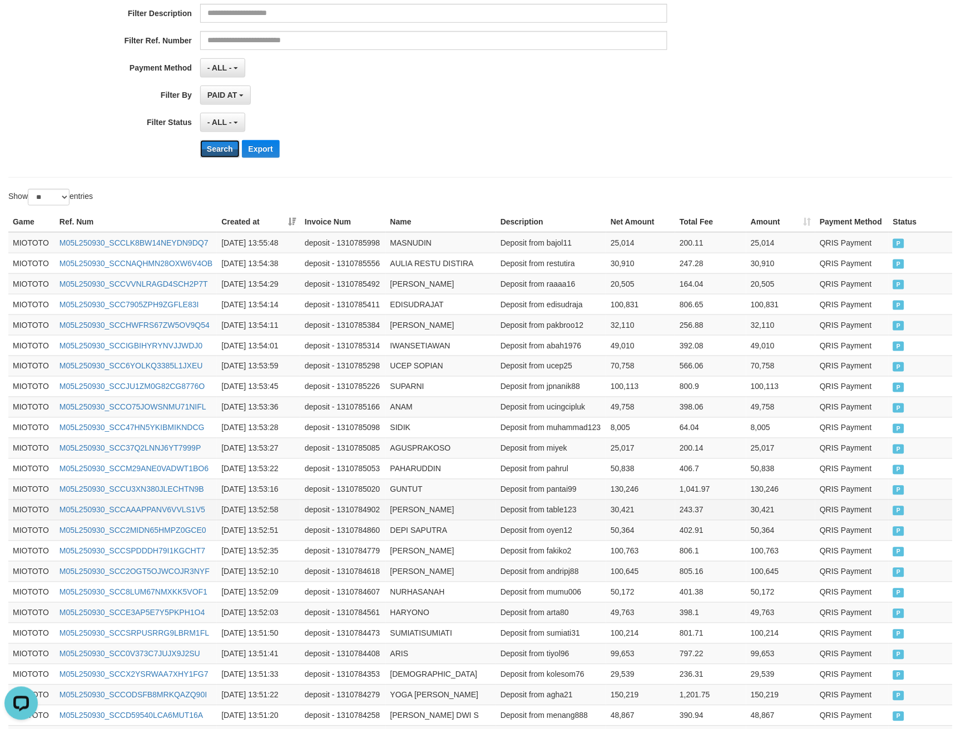
scroll to position [319, 0]
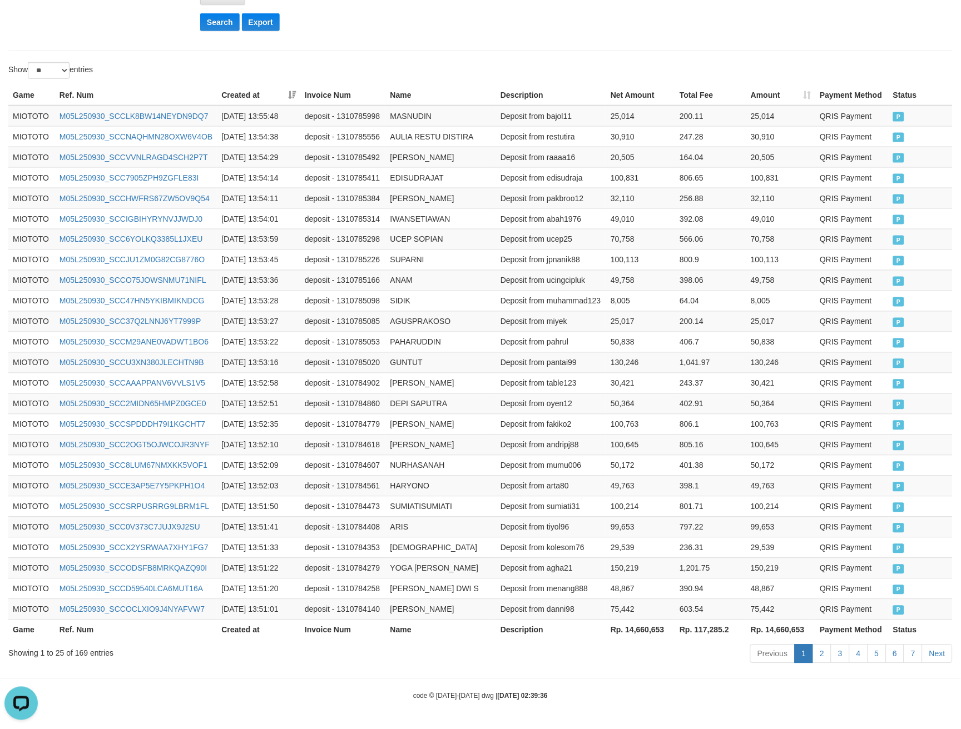
click at [790, 630] on th "Rp. 14,660,653" at bounding box center [780, 630] width 69 height 21
click at [87, 653] on div "Showing 1 to 25 of 169 entries" at bounding box center [200, 652] width 384 height 16
click at [86, 653] on div "Showing 1 to 25 of 169 entries" at bounding box center [200, 652] width 384 height 16
click at [77, 648] on div "Showing 1 to 25 of 169 entries" at bounding box center [200, 652] width 384 height 16
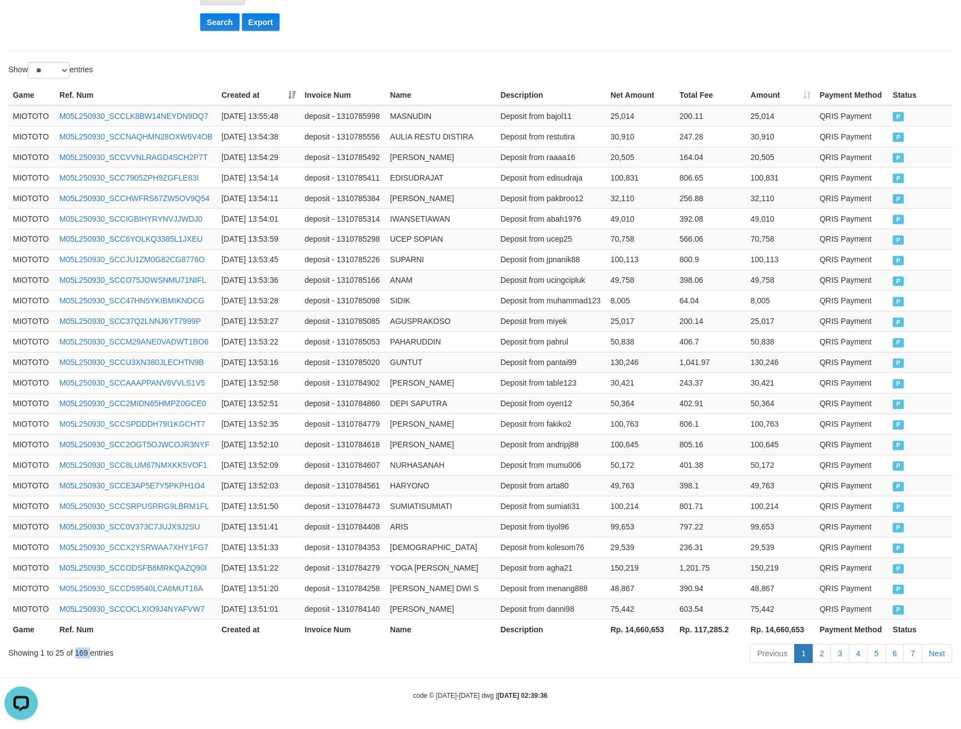
click at [77, 648] on div "Showing 1 to 25 of 169 entries" at bounding box center [200, 652] width 384 height 16
click at [399, 56] on div "**********" at bounding box center [480, 190] width 961 height 956
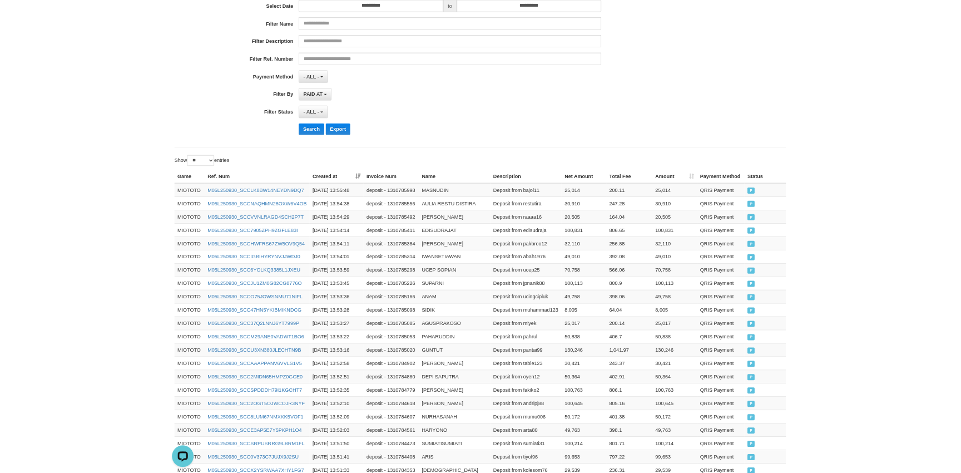
scroll to position [133, 0]
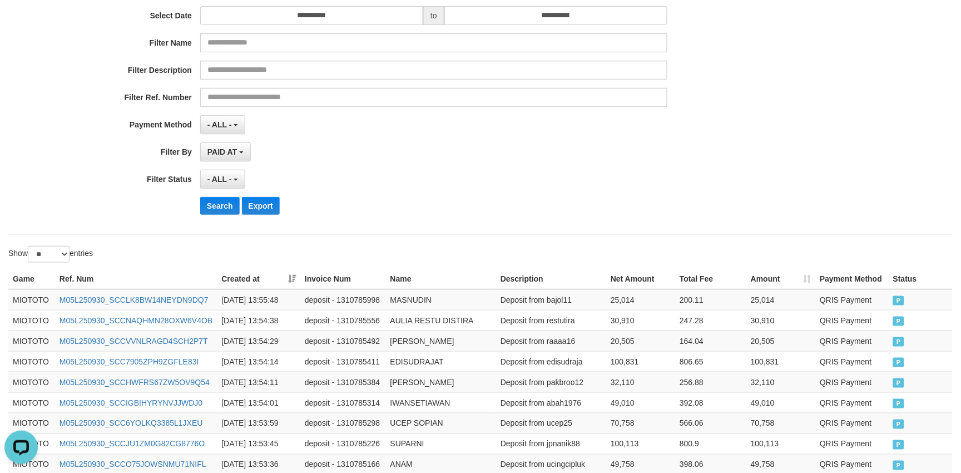
click at [560, 180] on div "- ALL - SELECT ALL - ALL - SELECT STATUS PENDING/UNPAID PAID CANCELED EXPIRED" at bounding box center [433, 179] width 467 height 19
